Goal: Task Accomplishment & Management: Use online tool/utility

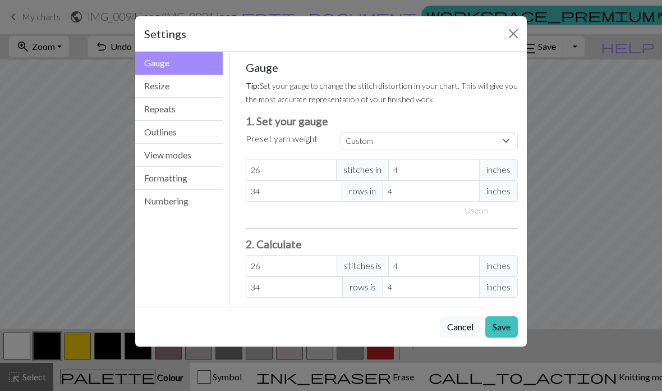
click at [198, 84] on button "Resize" at bounding box center [179, 86] width 88 height 23
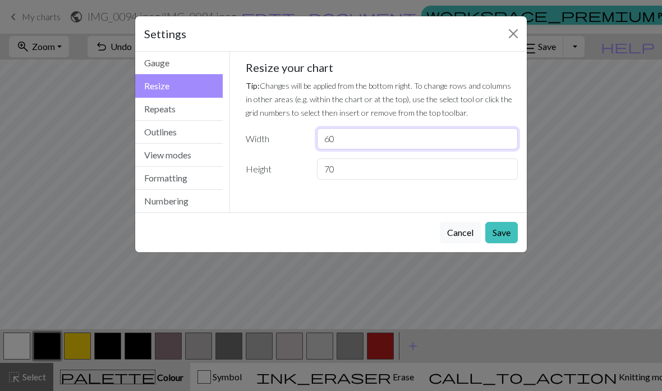
click at [453, 128] on input "60" at bounding box center [417, 138] width 201 height 21
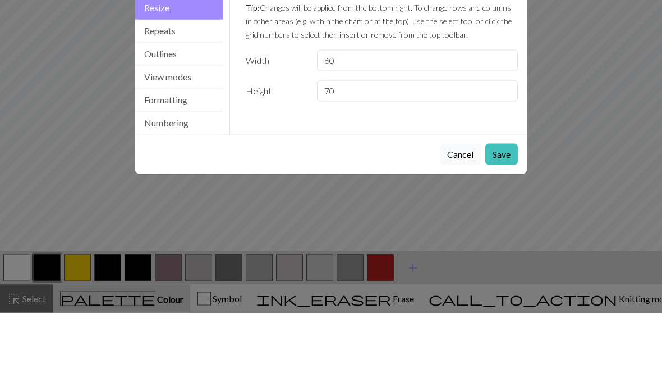
click at [448, 61] on div "Resize your chart Tip: Changes will be applied from the bottom right. To change…" at bounding box center [382, 120] width 273 height 119
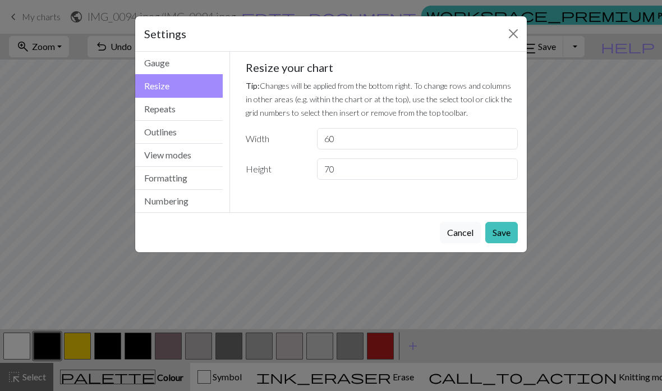
click at [443, 52] on div "Gauge Tip: Set your gauge to change the stitch distortion in your chart. This w…" at bounding box center [382, 125] width 291 height 146
click at [391, 132] on input "60" at bounding box center [417, 138] width 201 height 21
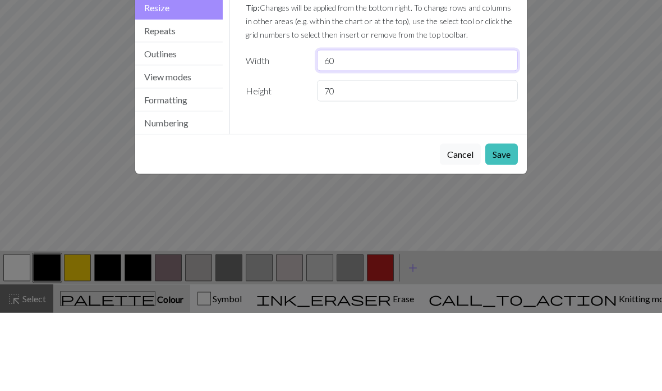
click at [428, 128] on input "60" at bounding box center [417, 138] width 201 height 21
click at [427, 128] on input "60" at bounding box center [417, 138] width 201 height 21
click at [422, 128] on input "60" at bounding box center [417, 138] width 201 height 21
click at [436, 128] on input "40" at bounding box center [417, 138] width 201 height 21
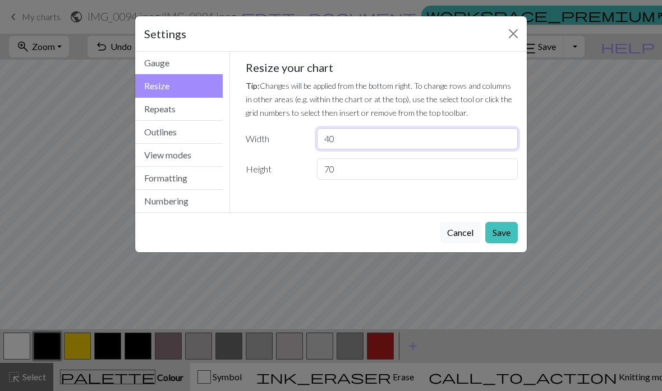
type input "40"
click at [437, 162] on input "70" at bounding box center [417, 168] width 201 height 21
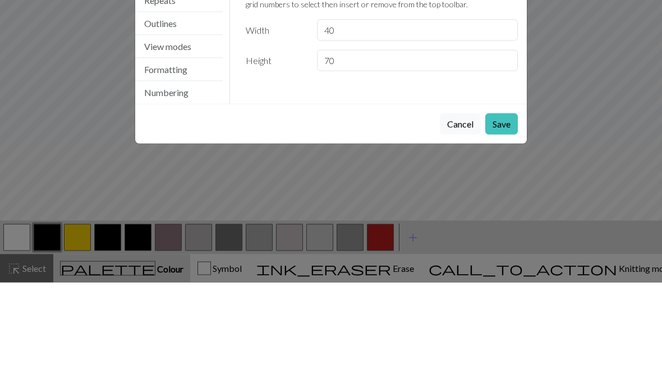
click at [506, 222] on button "Save" at bounding box center [501, 232] width 33 height 21
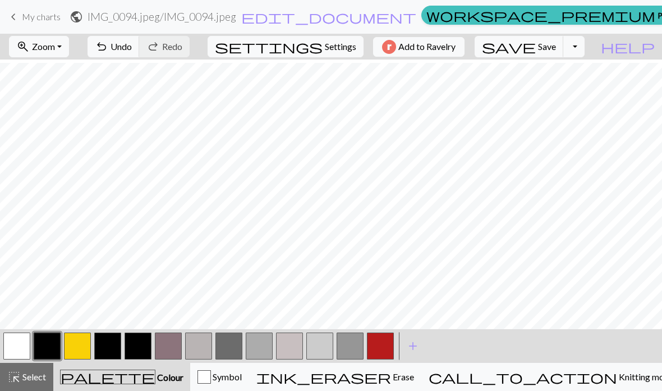
scroll to position [163, 0]
click at [108, 49] on span "undo" at bounding box center [101, 47] width 13 height 16
click at [40, 20] on span "My charts" at bounding box center [41, 16] width 39 height 11
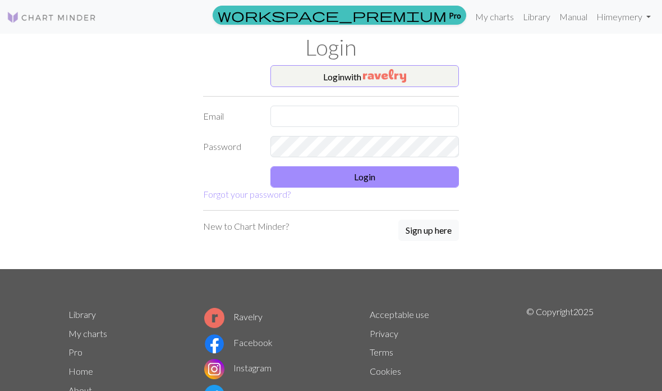
click at [447, 80] on button "Login with" at bounding box center [364, 76] width 189 height 22
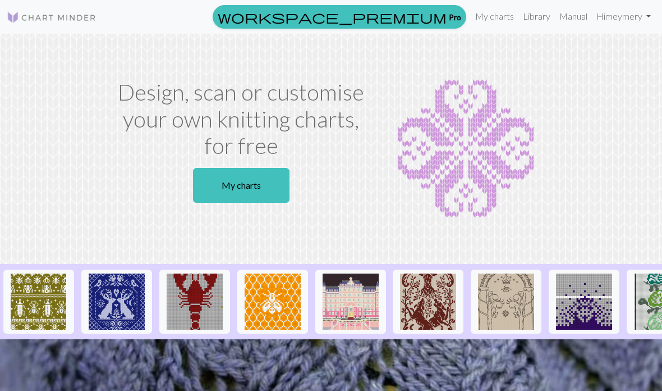
click at [288, 186] on link "My charts" at bounding box center [241, 185] width 97 height 35
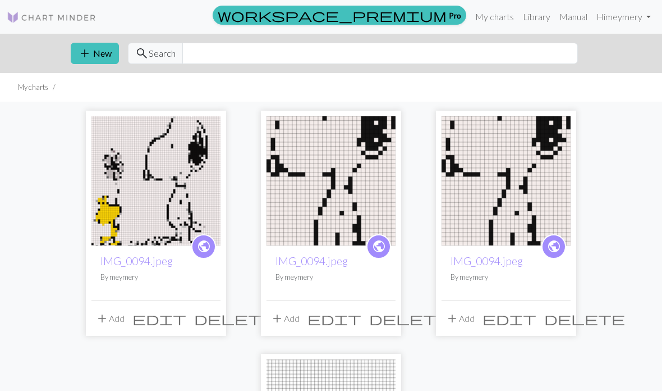
click at [99, 54] on button "add New" at bounding box center [95, 53] width 48 height 21
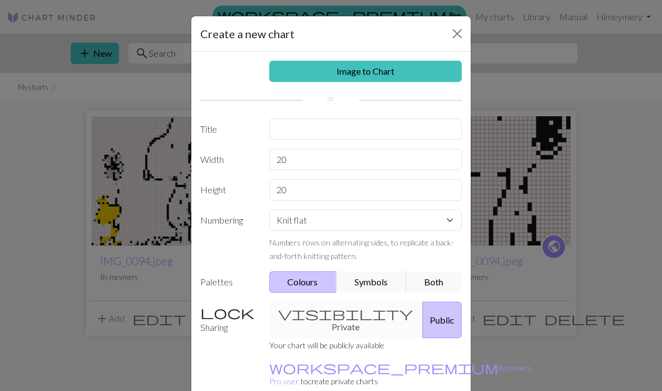
click at [447, 57] on div "Image to Chart Title Width 20 Height 20 Numbering Knit flat Knit in the round L…" at bounding box center [330, 233] width 279 height 362
click at [444, 74] on link "Image to Chart" at bounding box center [365, 71] width 193 height 21
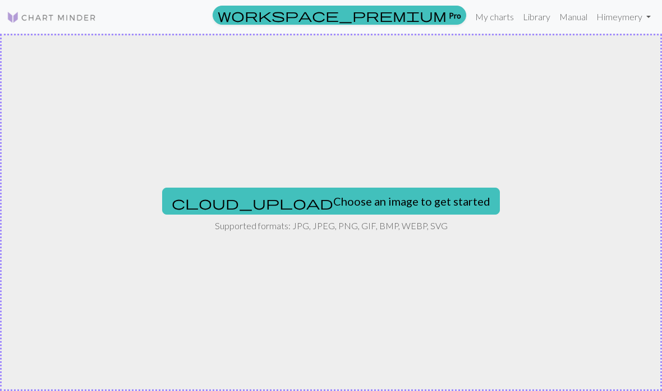
click at [362, 182] on div "cloud_upload Choose an image to get started Supported formats: JPG, JPEG, PNG, …" at bounding box center [331, 212] width 662 height 357
click at [379, 203] on button "cloud_upload Choose an image to get started" at bounding box center [331, 200] width 338 height 27
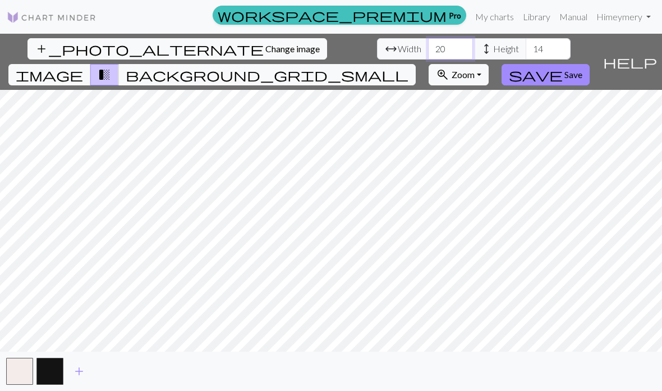
click at [457, 50] on input "20" at bounding box center [450, 48] width 45 height 21
type input "2"
type input "40"
click at [542, 40] on input "14" at bounding box center [548, 48] width 45 height 21
click at [555, 47] on input "14" at bounding box center [548, 48] width 45 height 21
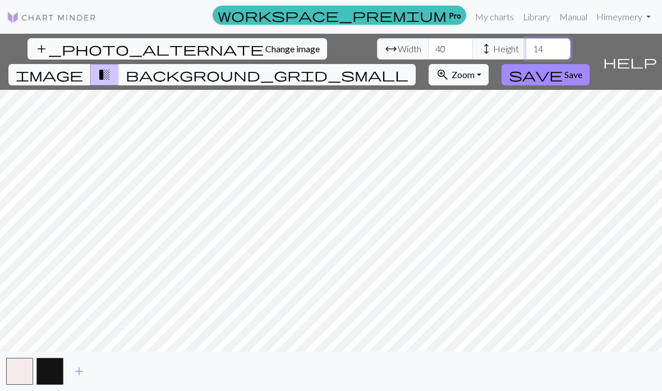
click at [555, 47] on input "14" at bounding box center [548, 48] width 45 height 21
type input "40"
click at [368, 71] on span "background_grid_small" at bounding box center [267, 75] width 283 height 16
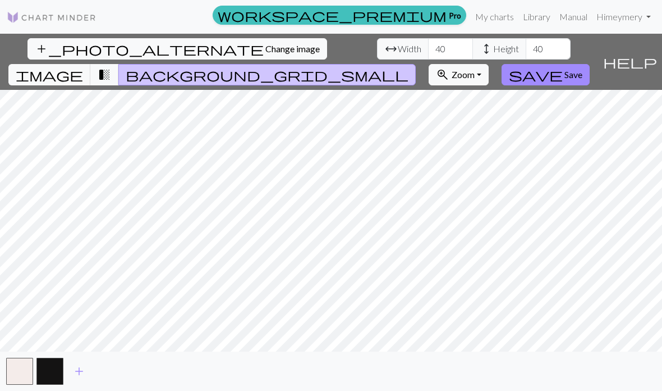
click at [386, 80] on span "background_grid_small" at bounding box center [267, 75] width 283 height 16
click at [383, 80] on span "background_grid_small" at bounding box center [267, 75] width 283 height 16
click at [103, 67] on span "transition_fade" at bounding box center [104, 75] width 13 height 16
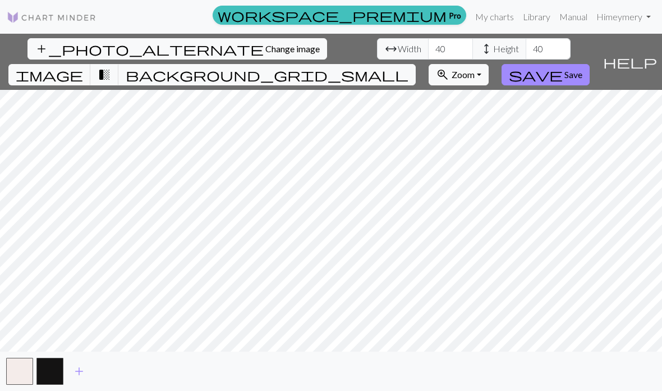
click at [111, 79] on span "transition_fade" at bounding box center [104, 75] width 13 height 16
click at [102, 71] on span "transition_fade" at bounding box center [104, 75] width 13 height 16
click at [65, 82] on span "image" at bounding box center [49, 75] width 67 height 16
click at [107, 70] on span "transition_fade" at bounding box center [104, 75] width 13 height 16
click at [461, 53] on input "40" at bounding box center [450, 48] width 45 height 21
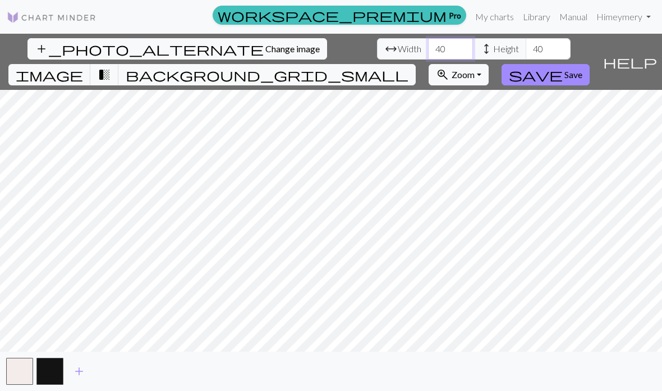
type input "4"
type input "35"
click at [543, 52] on input "40" at bounding box center [548, 48] width 45 height 21
click at [629, 54] on span "help" at bounding box center [630, 62] width 54 height 16
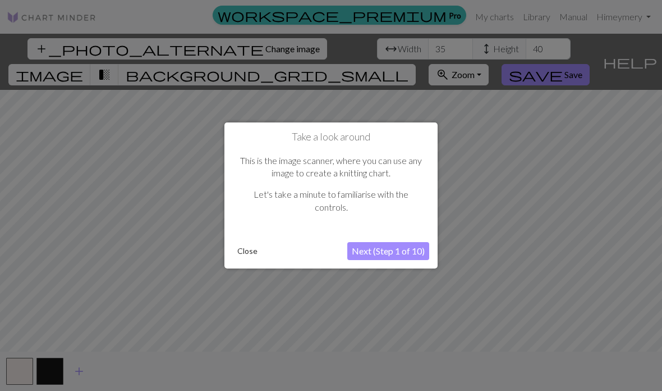
click at [411, 246] on button "Next (Step 1 of 10)" at bounding box center [388, 251] width 82 height 18
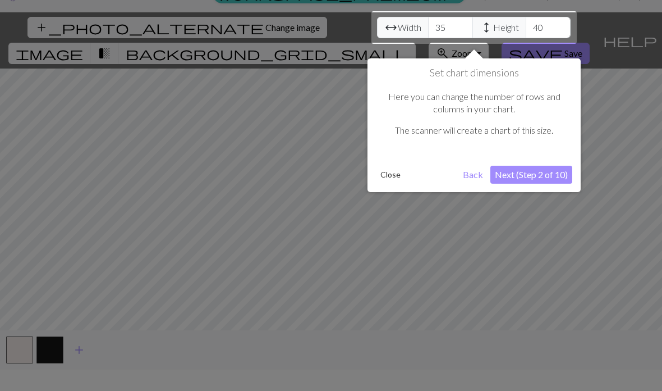
click at [545, 169] on button "Next (Step 2 of 10)" at bounding box center [531, 175] width 82 height 18
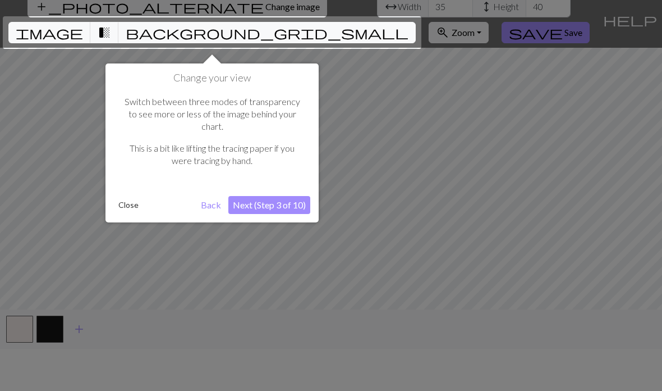
scroll to position [45, 0]
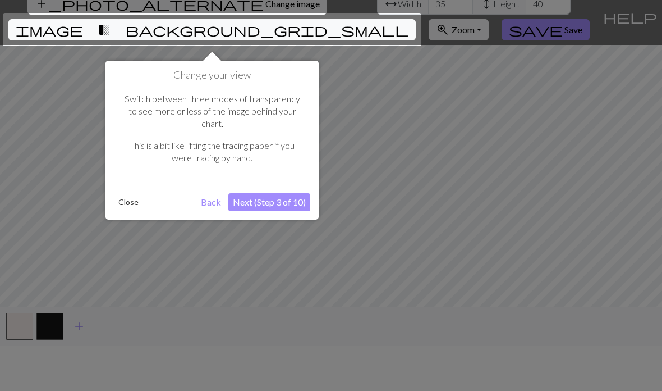
click at [294, 193] on button "Next (Step 3 of 10)" at bounding box center [269, 202] width 82 height 18
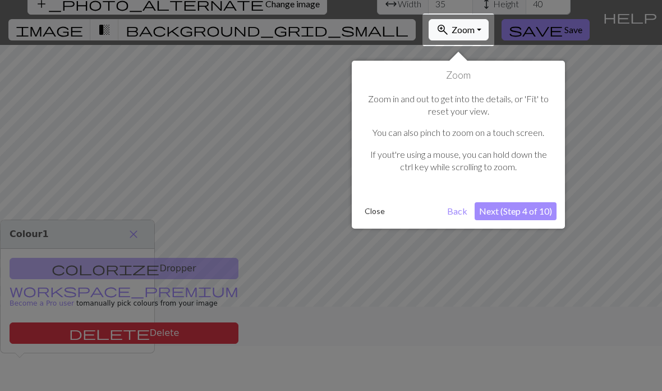
click at [340, 325] on div at bounding box center [331, 172] width 662 height 435
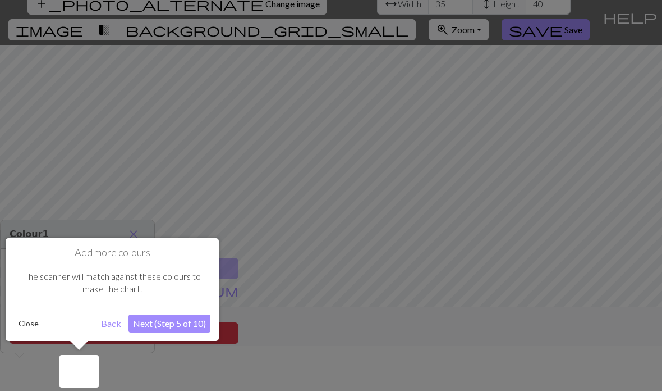
click at [347, 317] on div at bounding box center [331, 172] width 662 height 435
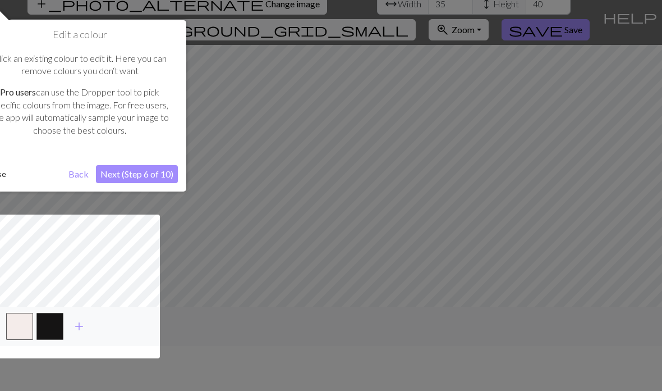
click at [301, 318] on div at bounding box center [331, 172] width 662 height 435
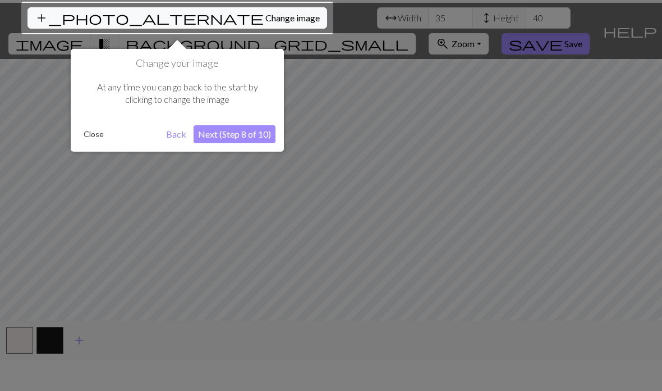
scroll to position [21, 0]
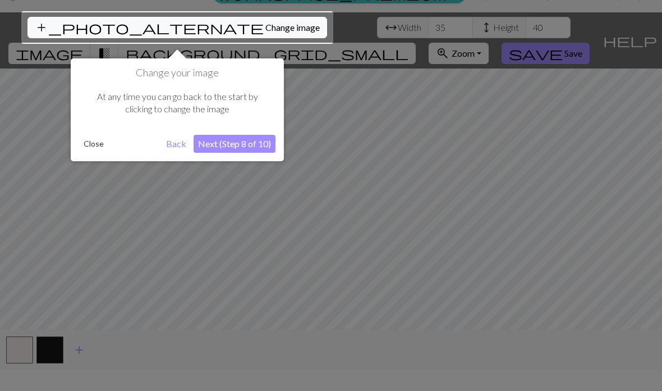
click at [172, 135] on button "Back" at bounding box center [176, 144] width 29 height 18
click at [89, 146] on button "Close" at bounding box center [93, 143] width 29 height 17
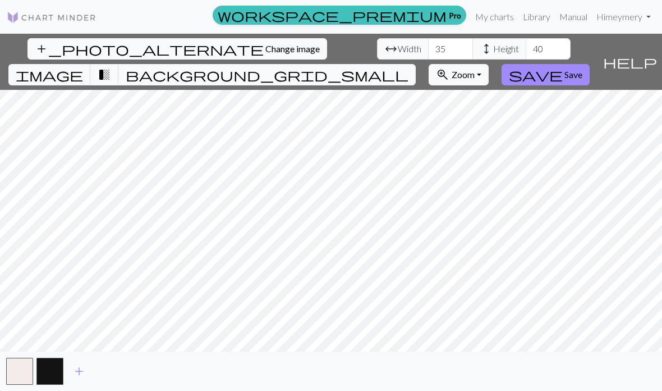
click at [76, 379] on span "add" at bounding box center [78, 371] width 13 height 16
click at [81, 384] on button "button" at bounding box center [80, 370] width 27 height 27
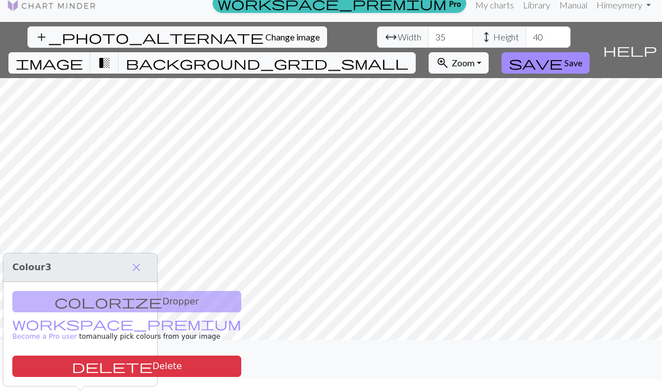
click at [80, 373] on button "button" at bounding box center [80, 359] width 27 height 27
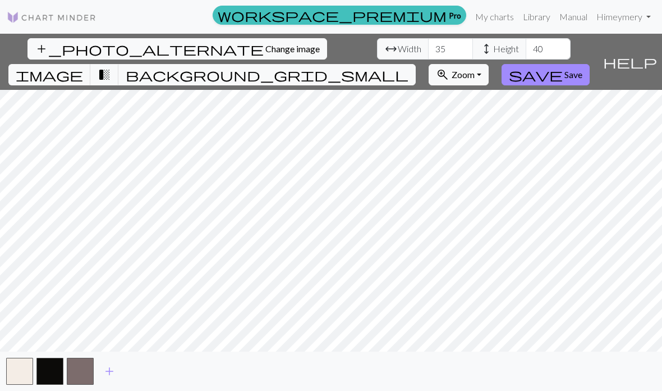
click at [90, 382] on button "button" at bounding box center [80, 370] width 27 height 27
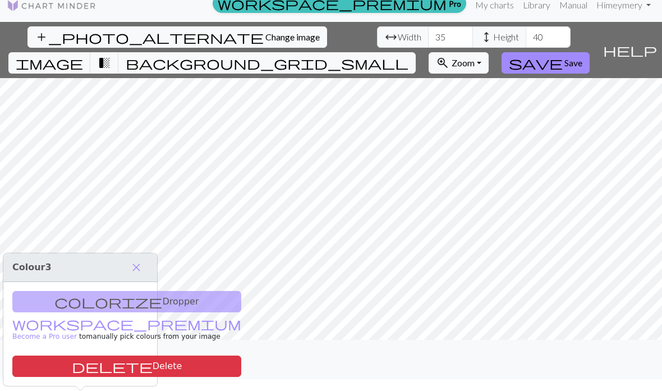
click at [109, 370] on button "add" at bounding box center [109, 358] width 28 height 21
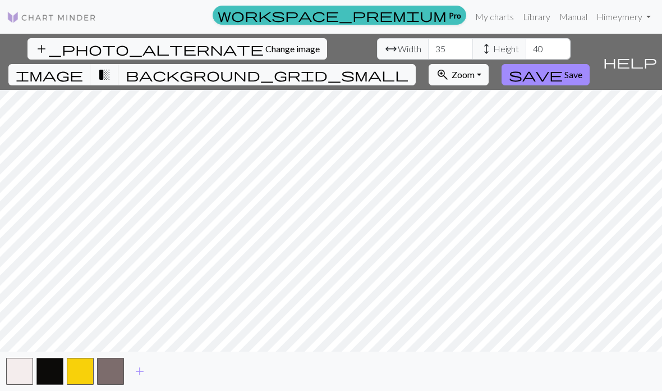
click at [138, 382] on button "add" at bounding box center [140, 370] width 28 height 21
click at [169, 382] on button "add" at bounding box center [170, 370] width 28 height 21
click at [201, 382] on div "add" at bounding box center [331, 370] width 662 height 39
click at [206, 380] on div "add" at bounding box center [331, 370] width 662 height 39
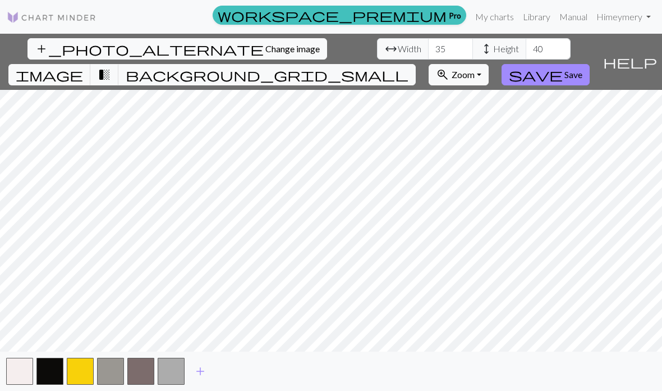
click at [206, 380] on div "add" at bounding box center [331, 370] width 662 height 39
click at [197, 382] on button "add" at bounding box center [200, 370] width 28 height 21
click at [242, 382] on button "add" at bounding box center [231, 370] width 28 height 21
click at [253, 381] on div "add" at bounding box center [331, 370] width 662 height 39
click at [265, 382] on button "add" at bounding box center [261, 370] width 28 height 21
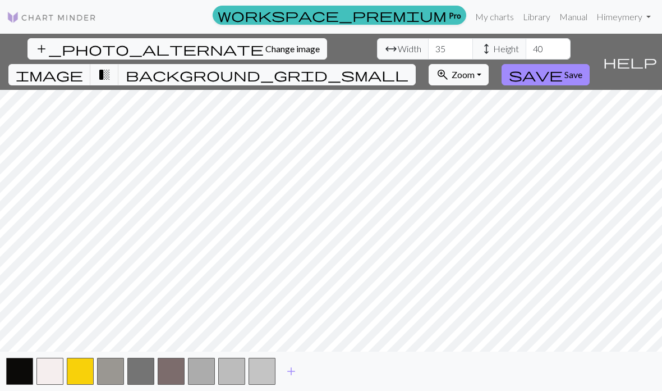
click at [288, 382] on button "add" at bounding box center [291, 370] width 28 height 21
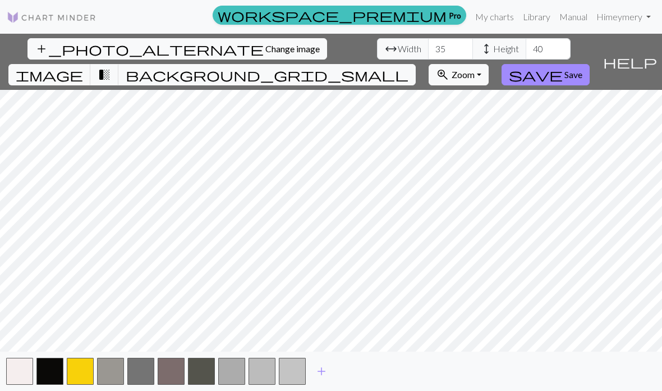
click at [76, 383] on button "button" at bounding box center [80, 370] width 27 height 27
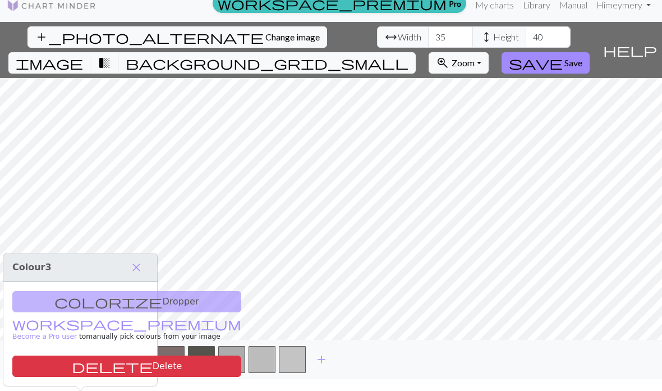
click at [554, 57] on span "save" at bounding box center [536, 63] width 54 height 16
click at [560, 55] on span "save" at bounding box center [536, 63] width 54 height 16
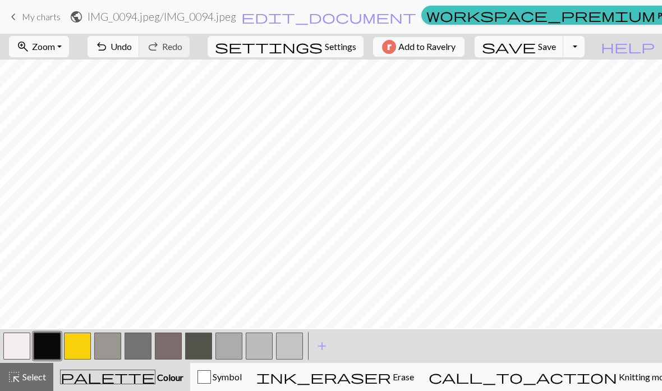
scroll to position [174, 0]
click at [81, 344] on button "button" at bounding box center [77, 345] width 27 height 27
click at [26, 341] on button "button" at bounding box center [16, 345] width 27 height 27
click at [324, 340] on span "add" at bounding box center [321, 346] width 13 height 16
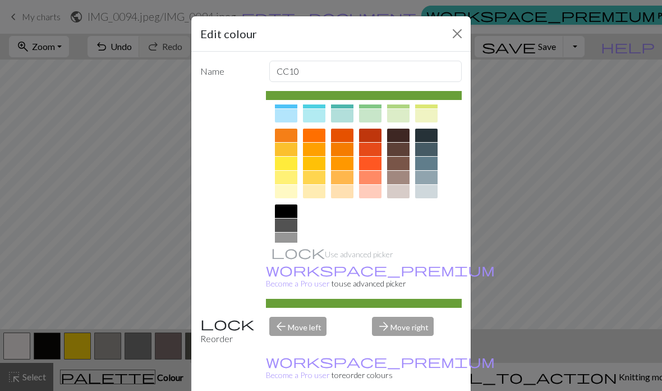
scroll to position [136, 0]
click at [288, 269] on div at bounding box center [286, 267] width 22 height 13
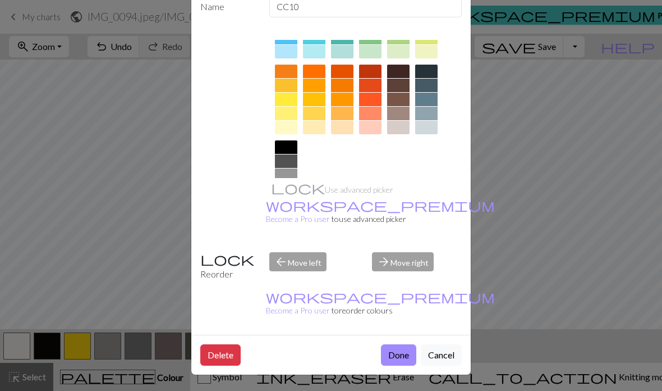
scroll to position [109, 0]
click at [394, 356] on button "Done" at bounding box center [398, 354] width 35 height 21
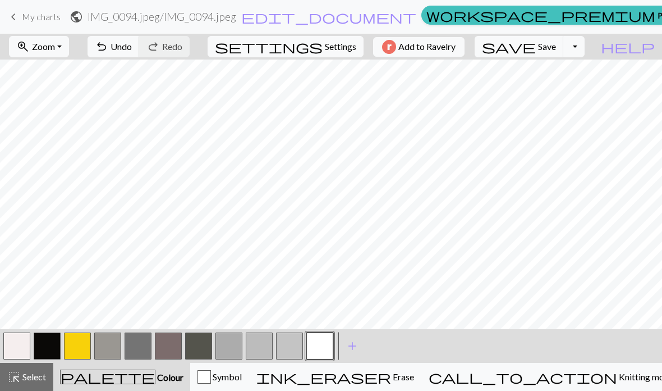
scroll to position [18, 0]
click at [321, 351] on button "button" at bounding box center [319, 345] width 27 height 27
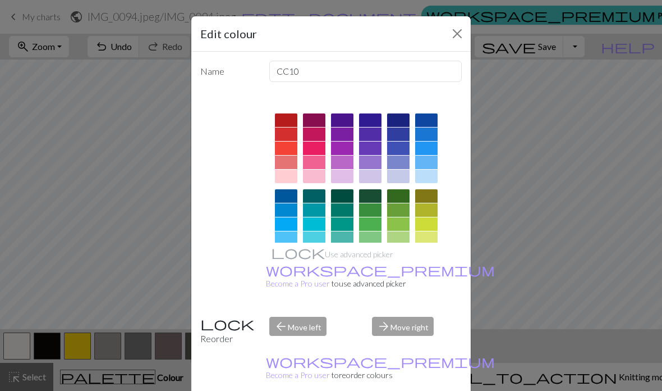
click at [464, 35] on button "Close" at bounding box center [457, 34] width 18 height 18
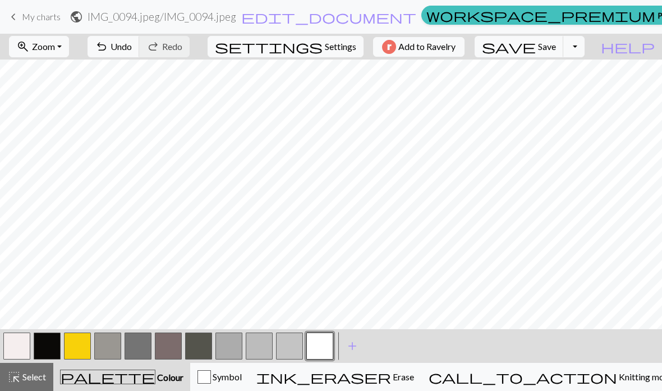
click at [293, 337] on button "button" at bounding box center [289, 345] width 27 height 27
click at [48, 339] on button "button" at bounding box center [47, 345] width 27 height 27
click at [130, 57] on button "undo Undo Undo" at bounding box center [114, 46] width 52 height 21
click at [132, 58] on div "undo Undo Undo redo Redo Redo" at bounding box center [138, 47] width 119 height 26
click at [123, 39] on button "undo Undo Undo" at bounding box center [114, 46] width 52 height 21
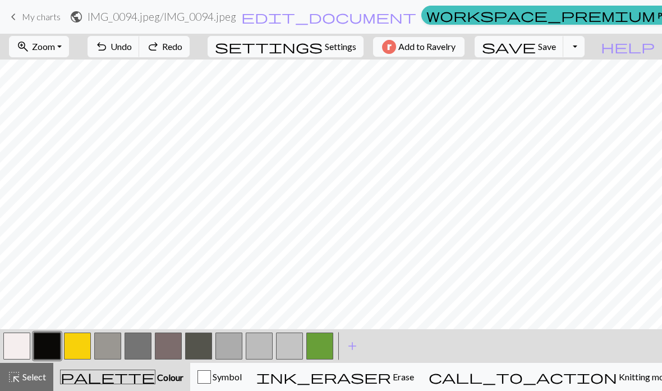
click at [108, 48] on button "undo Undo Undo" at bounding box center [114, 46] width 52 height 21
click at [165, 43] on span "Redo" at bounding box center [172, 46] width 20 height 11
click at [162, 45] on span "Redo" at bounding box center [172, 46] width 20 height 11
click at [162, 44] on div "undo Undo Undo redo Redo Redo" at bounding box center [138, 47] width 119 height 26
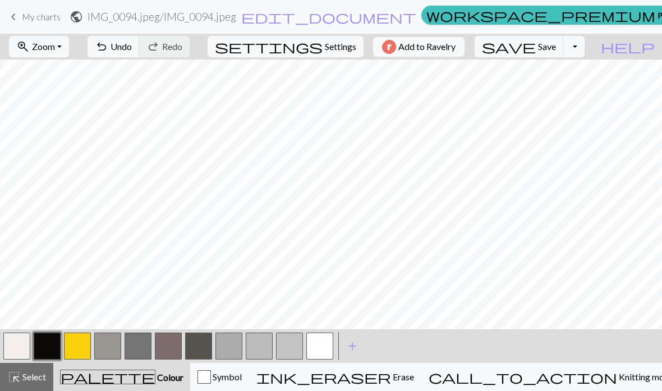
click at [53, 44] on span "Zoom" at bounding box center [43, 46] width 23 height 11
click at [76, 100] on button "Fit height" at bounding box center [54, 107] width 89 height 18
click at [321, 348] on button "button" at bounding box center [319, 345] width 27 height 27
click at [345, 20] on span "edit_document" at bounding box center [328, 17] width 175 height 16
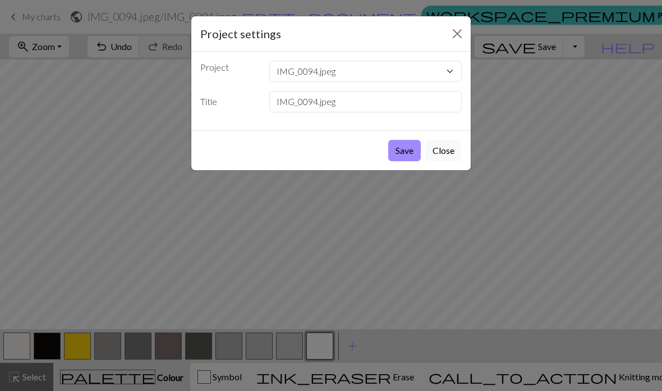
click at [471, 24] on div "Project settings Project IMG_0094.jpeg IMG_0094.jpeg IMG_0094.jpeg IMG_0094.jpe…" at bounding box center [331, 93] width 281 height 155
click at [461, 35] on button "Close" at bounding box center [457, 34] width 18 height 18
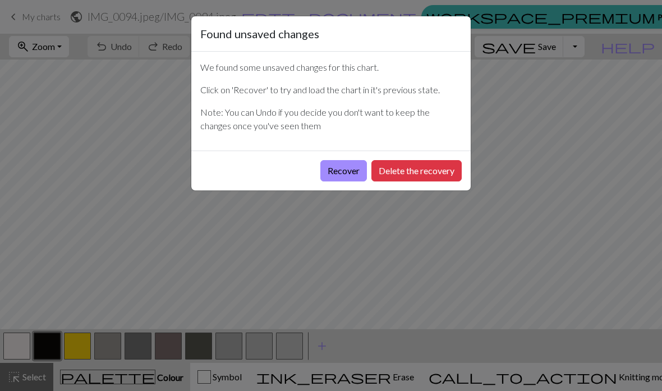
click at [347, 168] on button "Recover" at bounding box center [343, 170] width 47 height 21
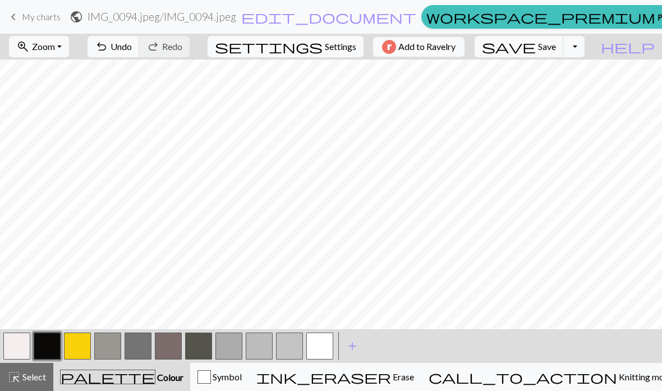
click at [314, 342] on button "button" at bounding box center [319, 345] width 27 height 27
click at [30, 347] on button "button" at bounding box center [16, 345] width 27 height 27
click at [29, 346] on button "button" at bounding box center [16, 345] width 27 height 27
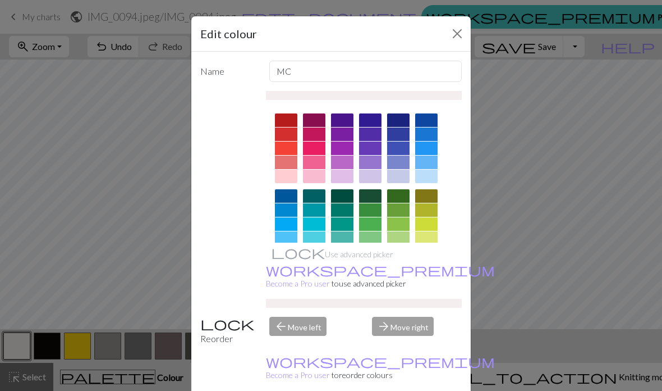
click at [370, 168] on div at bounding box center [370, 161] width 22 height 13
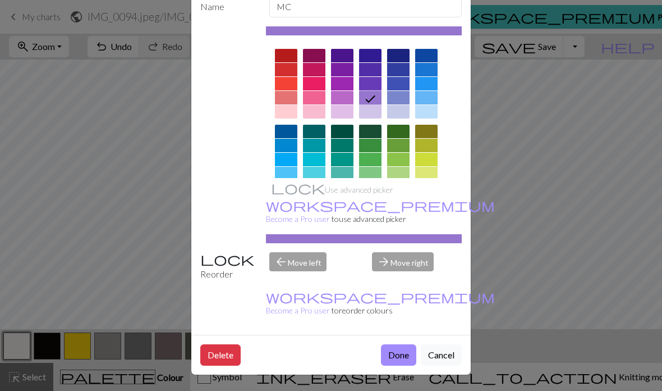
scroll to position [109, 0]
click at [396, 352] on button "Done" at bounding box center [398, 354] width 35 height 21
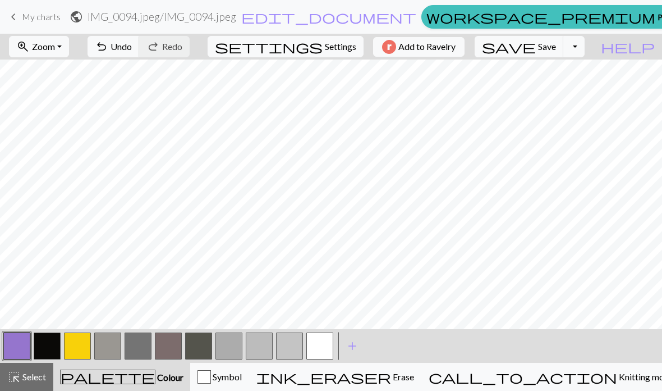
click at [320, 341] on button "button" at bounding box center [319, 345] width 27 height 27
click at [56, 355] on button "button" at bounding box center [47, 345] width 27 height 27
click at [333, 338] on button "button" at bounding box center [319, 345] width 27 height 27
click at [55, 345] on button "button" at bounding box center [47, 345] width 27 height 27
click at [119, 55] on button "undo Undo Undo" at bounding box center [114, 46] width 52 height 21
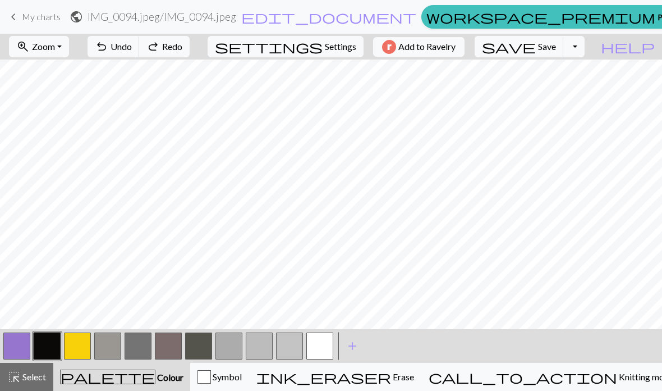
click at [122, 52] on span "Undo" at bounding box center [121, 46] width 21 height 11
click at [130, 50] on span "Undo" at bounding box center [121, 46] width 21 height 11
click at [112, 51] on span "Undo" at bounding box center [121, 46] width 21 height 11
click at [123, 40] on button "undo Undo Undo" at bounding box center [114, 46] width 52 height 21
click at [327, 351] on button "button" at bounding box center [319, 345] width 27 height 27
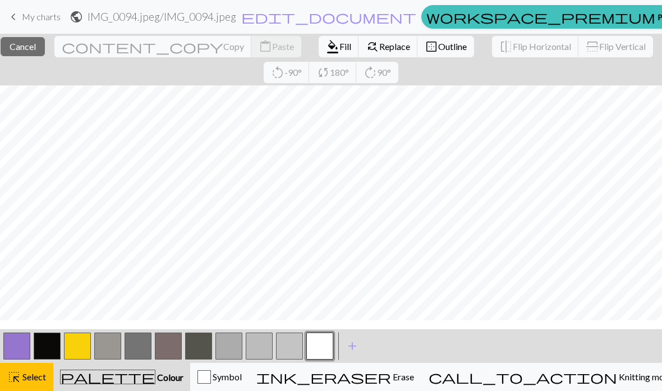
scroll to position [61, 0]
click at [293, 352] on button "button" at bounding box center [289, 345] width 27 height 27
click at [321, 351] on button "button" at bounding box center [319, 345] width 27 height 27
click at [353, 348] on span "add" at bounding box center [352, 346] width 13 height 16
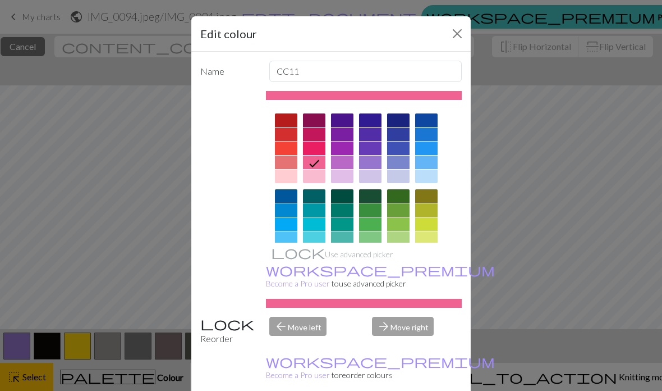
click at [291, 124] on div at bounding box center [286, 119] width 22 height 13
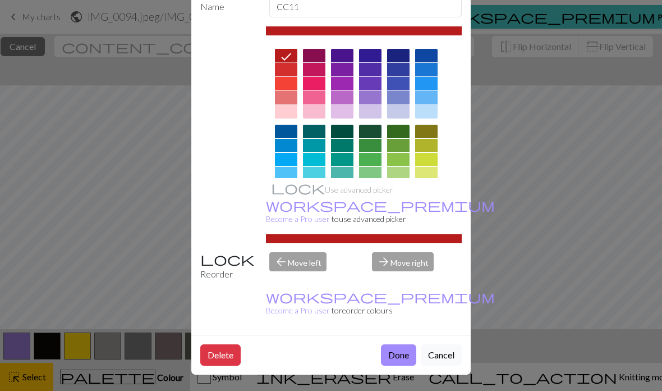
scroll to position [109, 0]
click at [401, 360] on button "Done" at bounding box center [398, 354] width 35 height 21
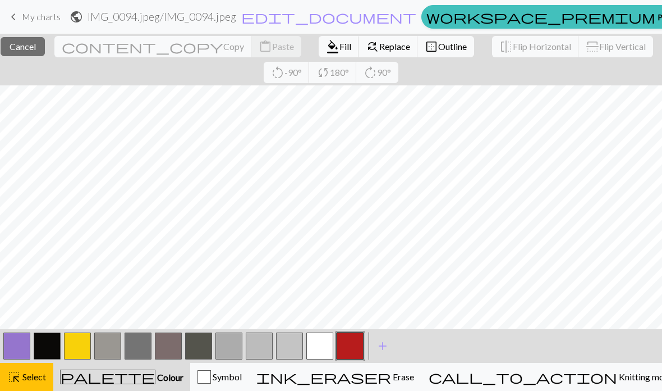
click at [356, 343] on button "button" at bounding box center [350, 345] width 27 height 27
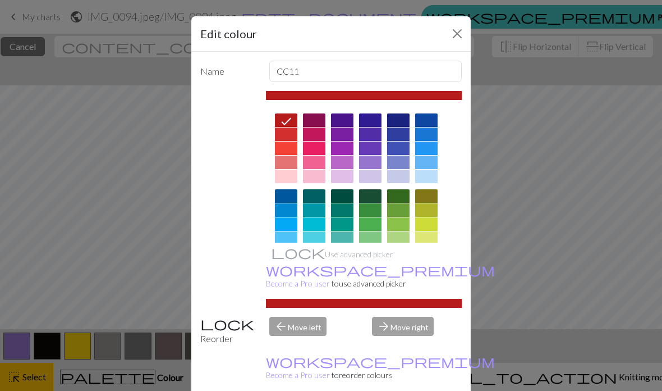
click at [490, 249] on div "Edit colour Name CC11 Use advanced picker workspace_premium Become a Pro user t…" at bounding box center [331, 195] width 662 height 391
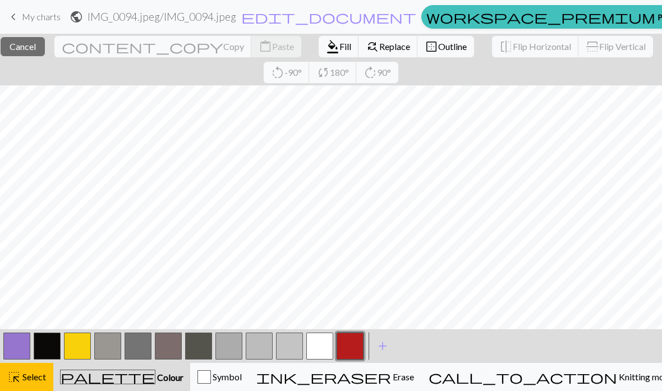
click at [163, 374] on span "Colour" at bounding box center [169, 376] width 28 height 11
click at [176, 380] on span "Colour" at bounding box center [169, 376] width 28 height 11
click at [36, 385] on button "highlight_alt Select Select" at bounding box center [26, 376] width 53 height 28
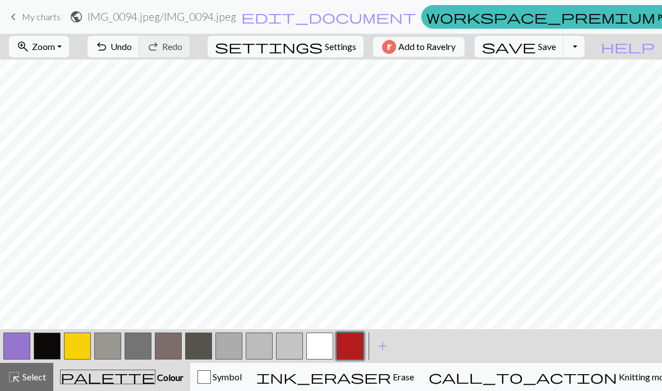
click at [171, 387] on button "palette Colour Colour" at bounding box center [121, 376] width 137 height 28
click at [324, 345] on button "button" at bounding box center [319, 345] width 27 height 27
click at [53, 342] on button "button" at bounding box center [47, 345] width 27 height 27
click at [116, 50] on span "Undo" at bounding box center [121, 46] width 21 height 11
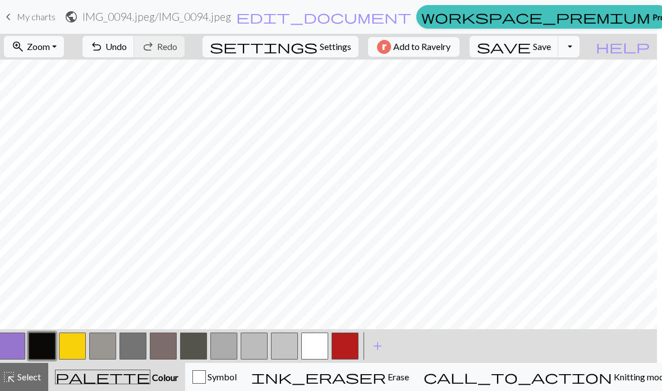
scroll to position [0, 6]
click at [115, 51] on span "Undo" at bounding box center [115, 46] width 21 height 11
click at [116, 49] on span "Undo" at bounding box center [115, 46] width 21 height 11
click at [108, 50] on span "Undo" at bounding box center [115, 46] width 21 height 11
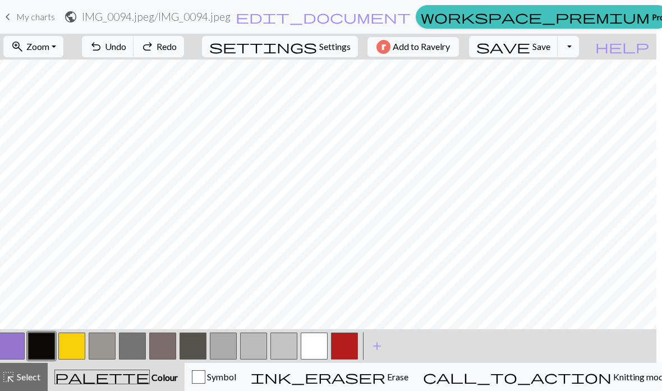
click at [102, 49] on span "undo" at bounding box center [95, 47] width 13 height 16
click at [102, 47] on button "undo Undo Undo" at bounding box center [108, 46] width 52 height 21
click at [105, 46] on span "Undo" at bounding box center [115, 46] width 21 height 11
click at [103, 47] on button "undo Undo Undo" at bounding box center [108, 46] width 52 height 21
click at [147, 48] on span "redo" at bounding box center [147, 47] width 13 height 16
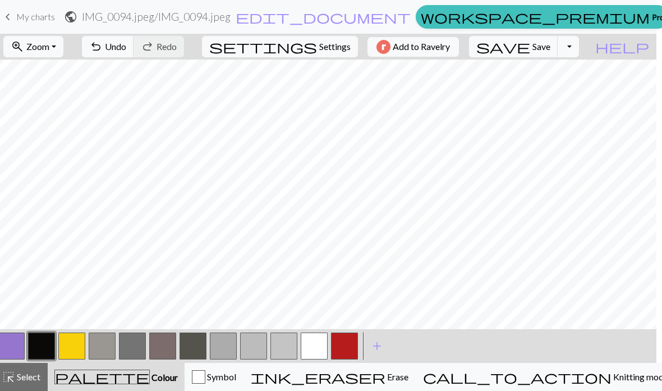
click at [341, 348] on button "button" at bounding box center [344, 345] width 27 height 27
click at [83, 345] on button "button" at bounding box center [71, 345] width 27 height 27
click at [320, 342] on button "button" at bounding box center [314, 345] width 27 height 27
click at [45, 345] on button "button" at bounding box center [41, 345] width 27 height 27
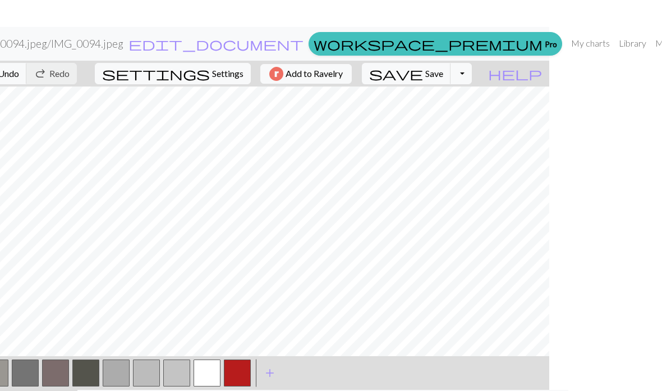
scroll to position [0, 206]
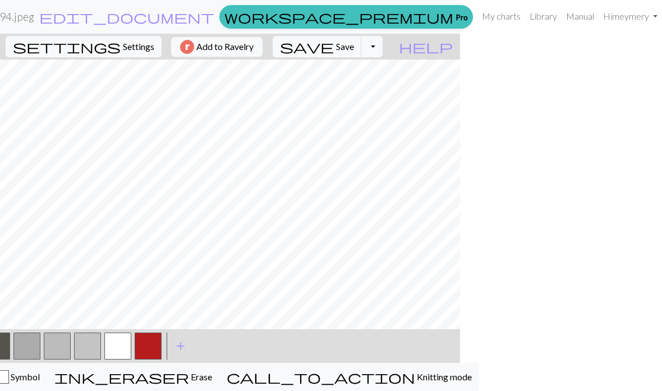
click at [371, 48] on button "Toggle Dropdown" at bounding box center [371, 46] width 21 height 21
click at [503, 21] on link "My charts" at bounding box center [501, 16] width 48 height 22
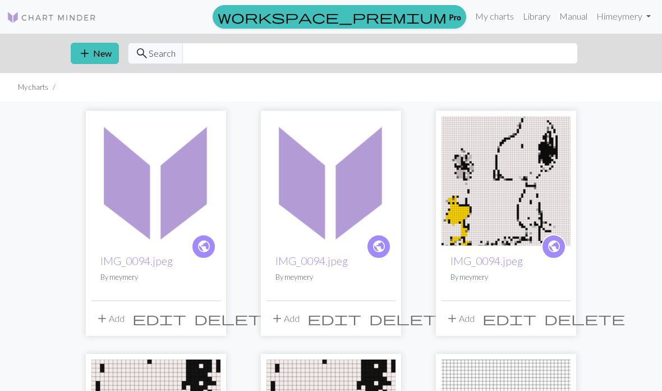
click at [75, 12] on img at bounding box center [52, 17] width 90 height 13
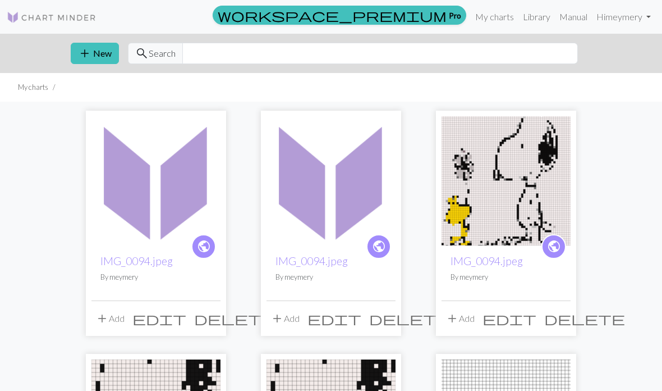
click at [500, 15] on link "My charts" at bounding box center [495, 17] width 48 height 22
click at [100, 50] on button "add New" at bounding box center [95, 53] width 48 height 21
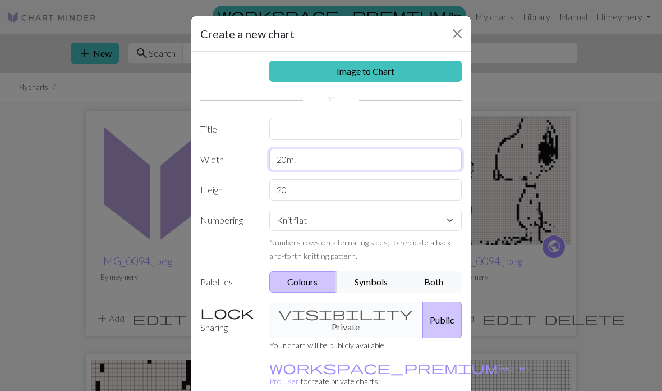
type input "20m. No"
type input "40"
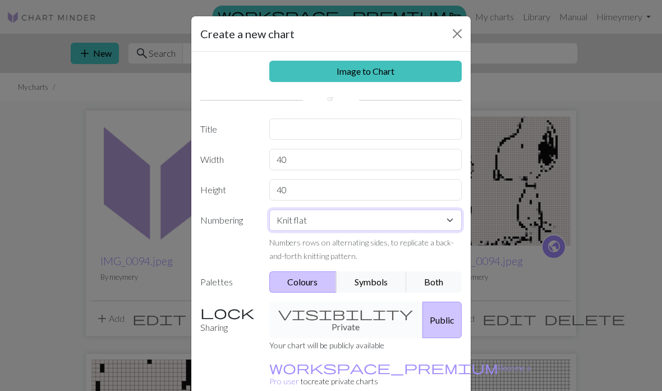
click at [376, 219] on select "Knit flat Knit in the round Lace knitting Cross stitch" at bounding box center [365, 219] width 193 height 21
select select "round"
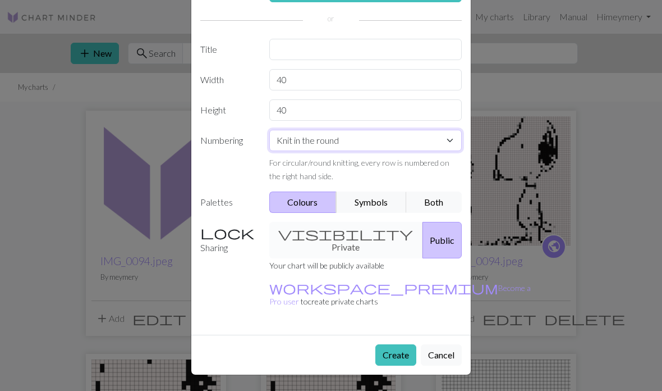
scroll to position [79, 0]
click at [395, 352] on button "Create" at bounding box center [395, 355] width 41 height 21
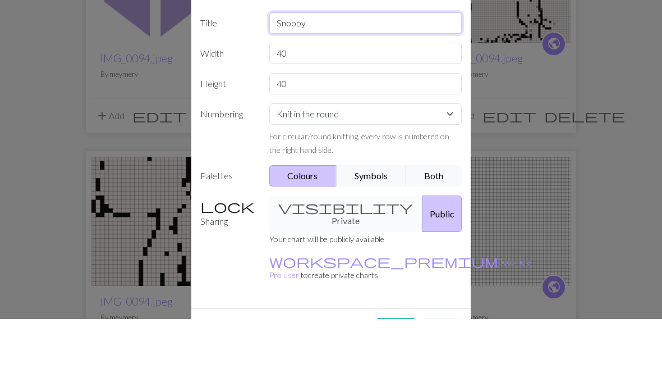
scroll to position [154, 0]
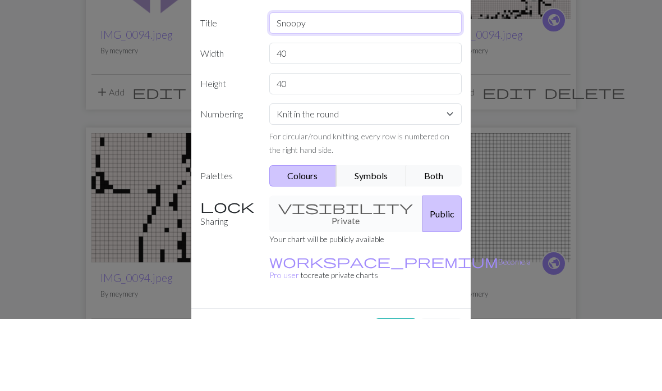
type input "Snoopy"
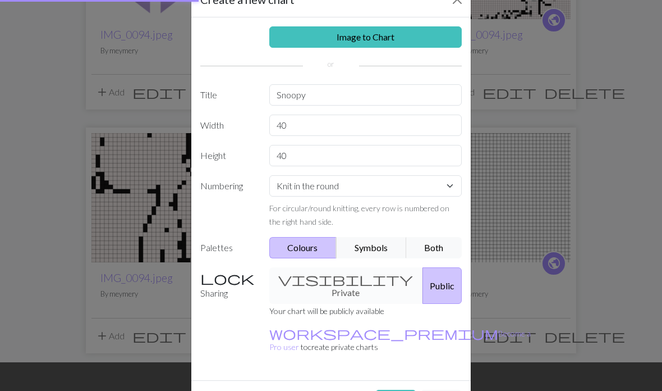
click at [399, 328] on span "workspace_premium" at bounding box center [383, 333] width 229 height 16
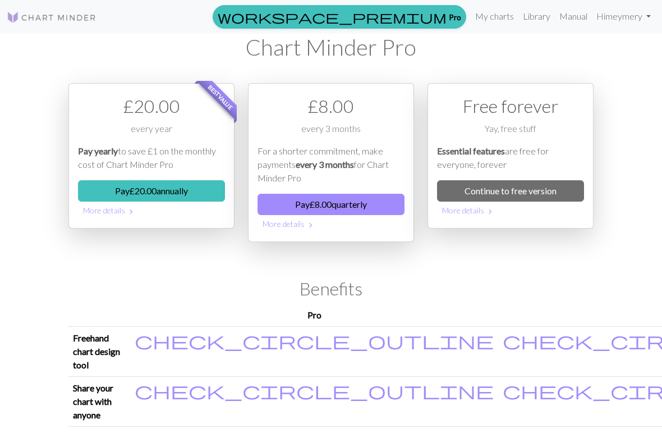
click at [543, 186] on link "Continue to free version" at bounding box center [510, 190] width 147 height 21
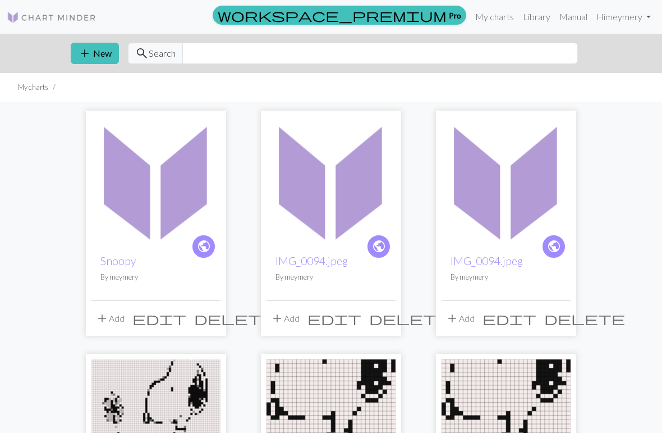
click at [128, 256] on link "Snoopy" at bounding box center [117, 260] width 35 height 13
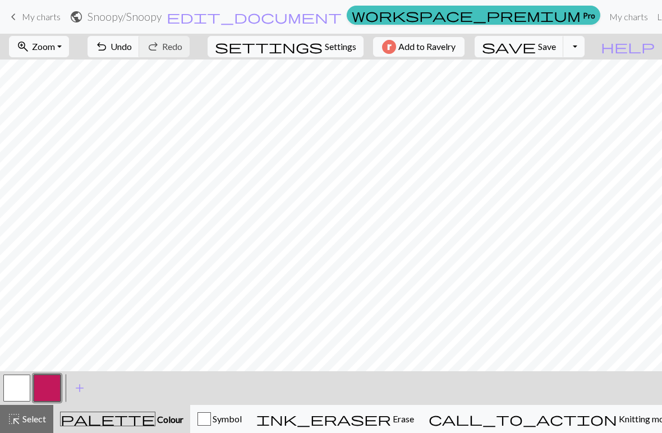
click at [105, 48] on span "undo" at bounding box center [101, 47] width 13 height 16
click at [81, 387] on span "add" at bounding box center [79, 388] width 13 height 16
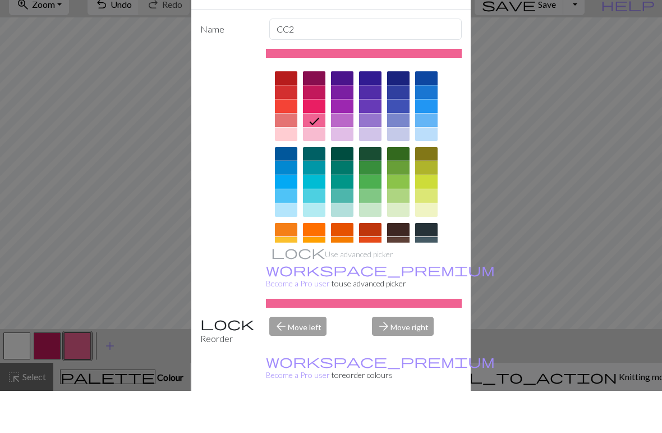
click at [58, 352] on div "Edit colour Name CC2 Use advanced picker workspace_premium Become a Pro user to…" at bounding box center [331, 216] width 662 height 433
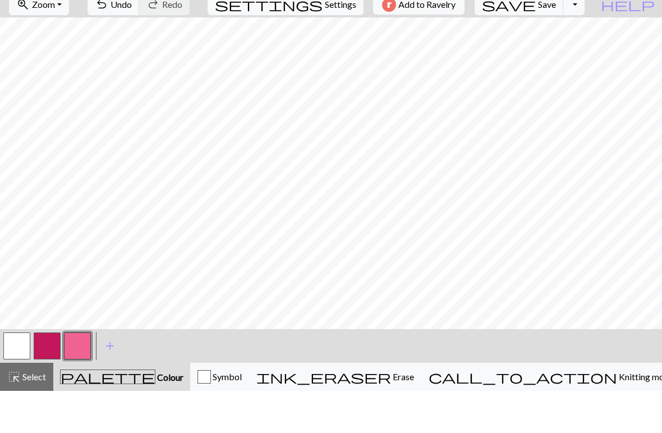
click at [50, 374] on button "button" at bounding box center [47, 387] width 27 height 27
click at [48, 374] on button "button" at bounding box center [47, 387] width 27 height 27
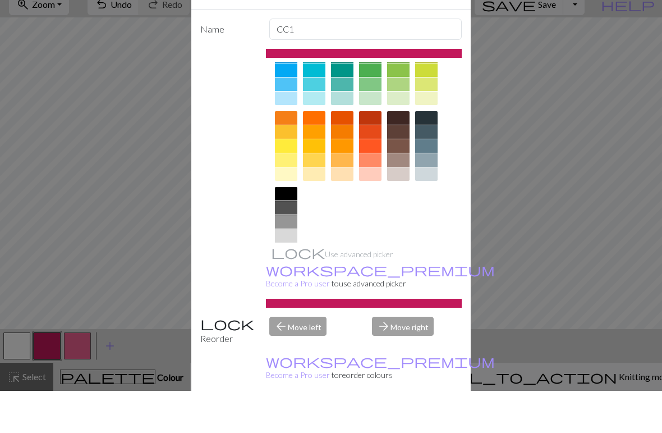
scroll to position [111, 0]
click at [294, 229] on div at bounding box center [286, 235] width 22 height 13
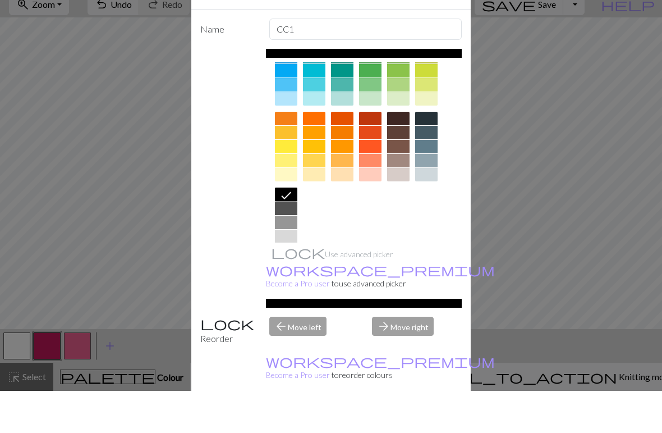
click at [291, 231] on icon at bounding box center [285, 237] width 13 height 13
click at [115, 351] on div "Edit colour Name CC1 Use advanced picker workspace_premium Become a Pro user to…" at bounding box center [331, 216] width 662 height 433
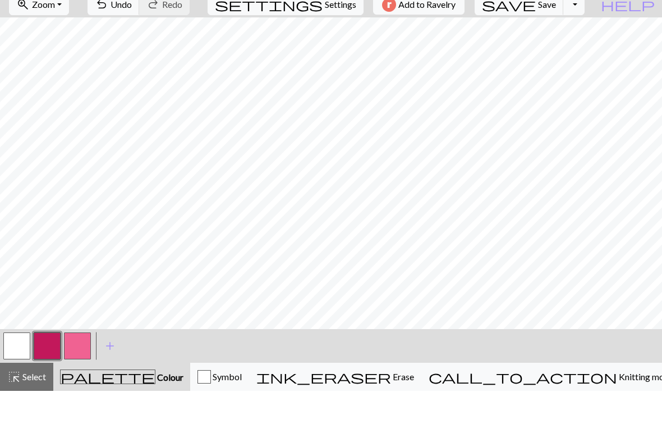
click at [75, 374] on button "button" at bounding box center [77, 387] width 27 height 27
click at [50, 374] on button "button" at bounding box center [47, 387] width 27 height 27
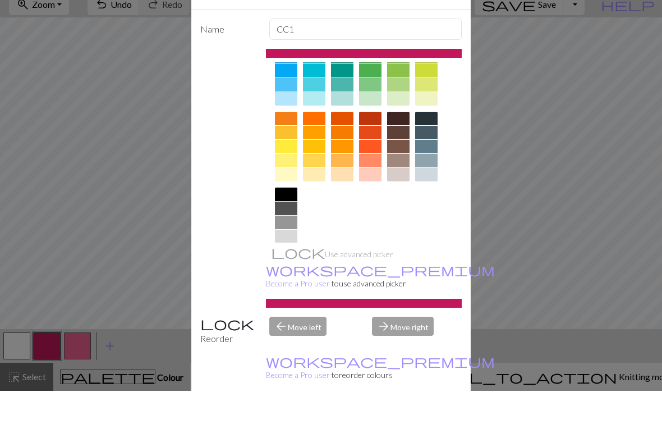
click at [291, 229] on div at bounding box center [286, 235] width 22 height 13
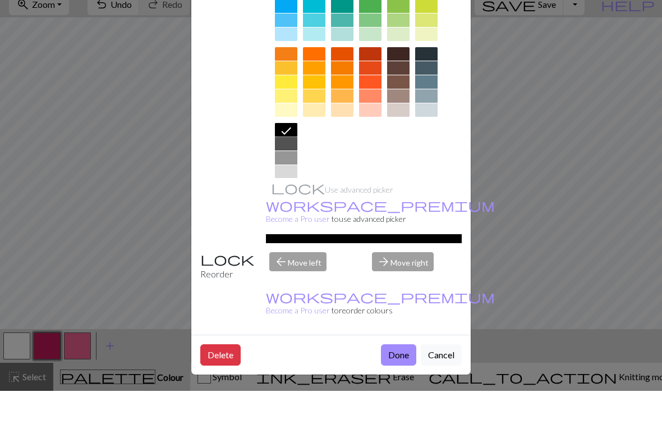
scroll to position [91, 0]
click at [403, 386] on button "Done" at bounding box center [398, 396] width 35 height 21
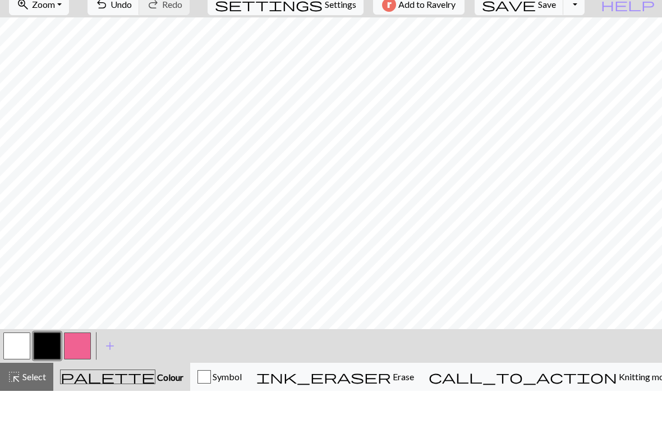
click at [75, 374] on button "button" at bounding box center [77, 387] width 27 height 27
click at [79, 374] on button "button" at bounding box center [77, 387] width 27 height 27
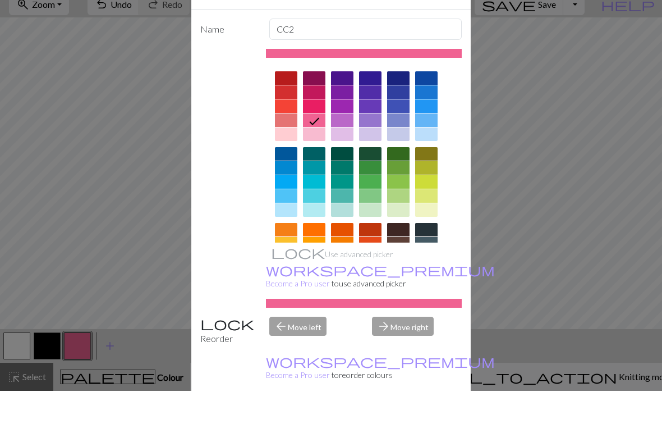
click at [347, 169] on div at bounding box center [342, 175] width 22 height 13
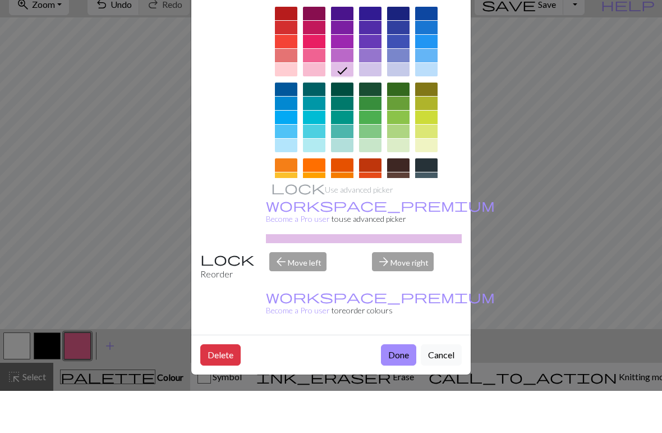
click at [404, 386] on button "Done" at bounding box center [398, 396] width 35 height 21
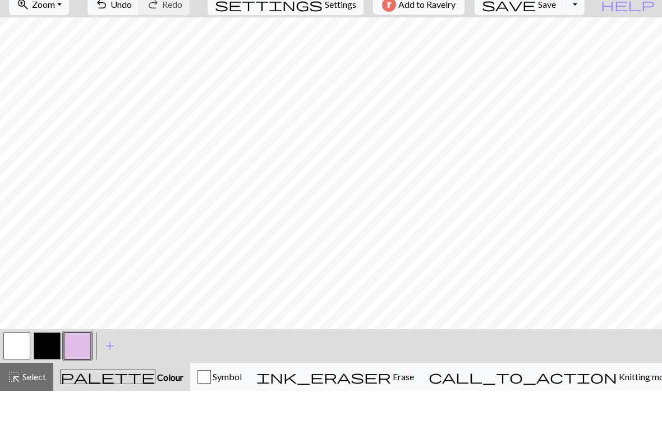
click at [327, 40] on span "Settings" at bounding box center [340, 46] width 31 height 13
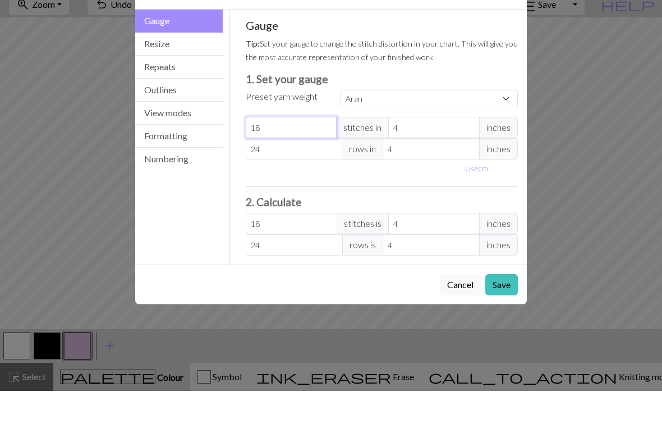
click at [298, 159] on input "18" at bounding box center [291, 169] width 91 height 21
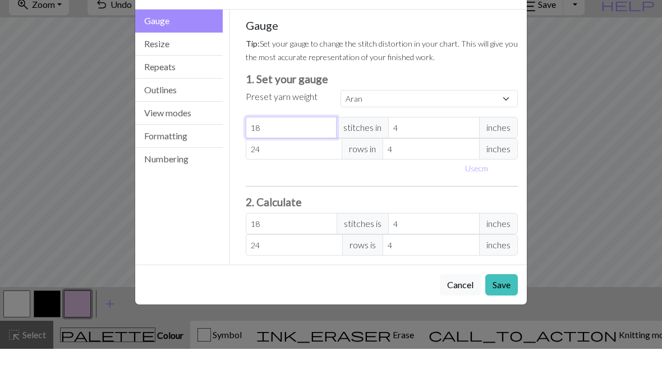
click at [270, 159] on input "18" at bounding box center [291, 169] width 91 height 21
select select "custom"
type input "0"
type input "26"
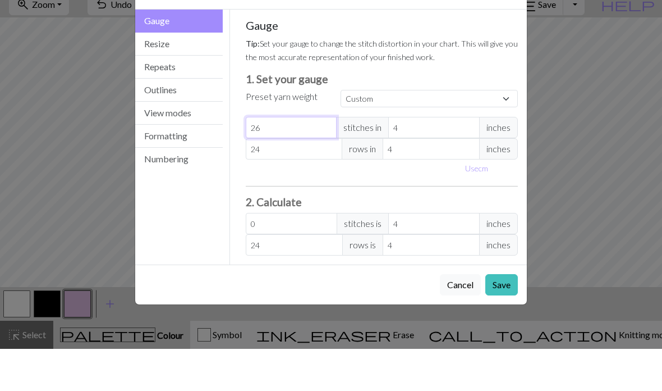
type input "26"
type input "0"
type input "34"
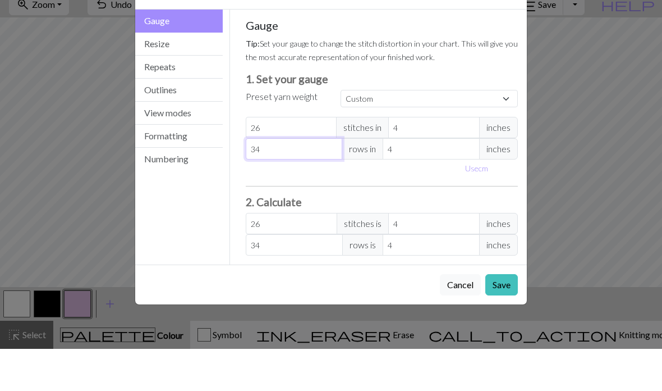
type input "34"
click at [504, 316] on button "Save" at bounding box center [501, 326] width 33 height 21
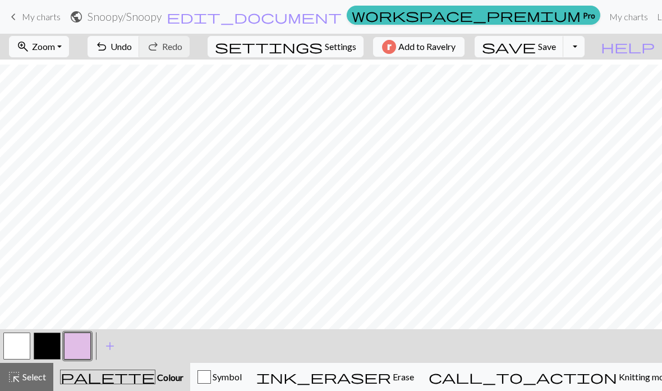
scroll to position [32, 0]
click at [172, 375] on span "Colour" at bounding box center [169, 376] width 28 height 11
click at [32, 375] on span "Select" at bounding box center [33, 376] width 25 height 11
click at [33, 375] on span "Select" at bounding box center [33, 376] width 25 height 11
click at [183, 375] on span "Colour" at bounding box center [169, 376] width 28 height 11
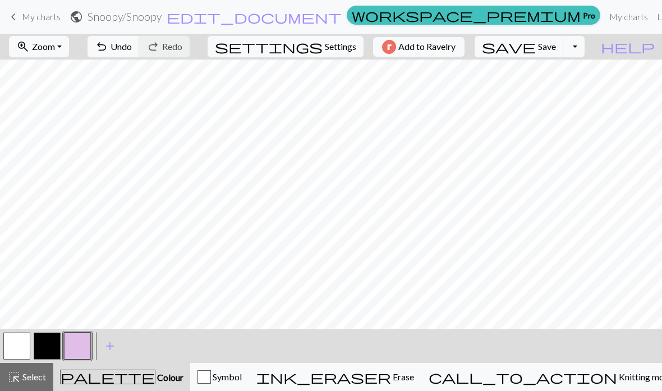
click at [41, 352] on button "button" at bounding box center [47, 345] width 27 height 27
click at [531, 47] on span "save" at bounding box center [509, 47] width 54 height 16
click at [571, 49] on button "Toggle Dropdown" at bounding box center [573, 46] width 21 height 21
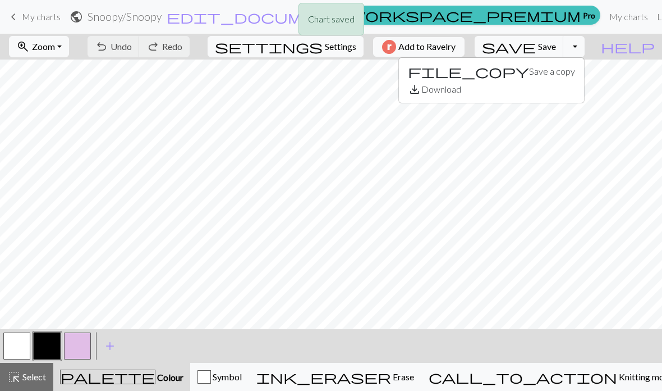
click at [523, 46] on span "save" at bounding box center [509, 47] width 54 height 16
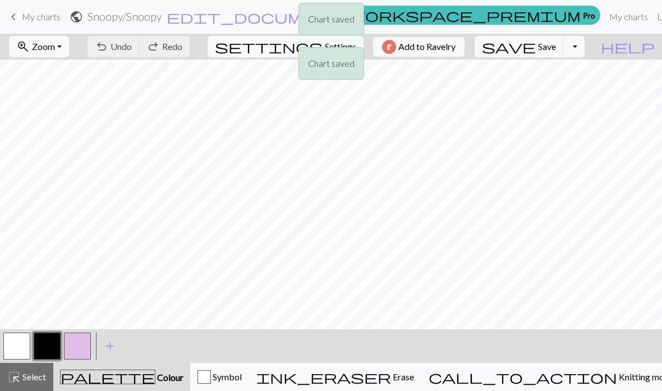
click at [508, 50] on div "Chart saved Chart saved" at bounding box center [331, 44] width 662 height 89
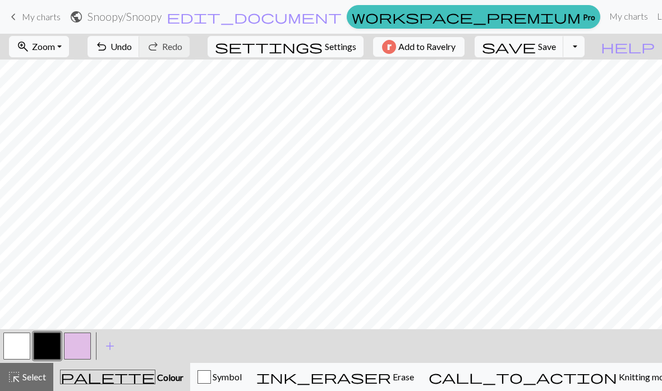
click at [117, 40] on button "undo Undo Undo" at bounding box center [114, 46] width 52 height 21
click at [68, 338] on button "button" at bounding box center [77, 345] width 27 height 27
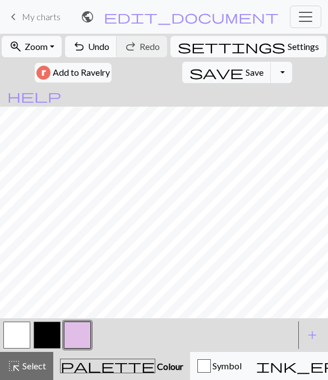
scroll to position [519, 618]
click at [48, 336] on button "button" at bounding box center [47, 334] width 27 height 27
click at [97, 49] on span "Undo" at bounding box center [98, 46] width 21 height 11
click at [52, 45] on button "zoom_in Zoom Zoom" at bounding box center [32, 46] width 60 height 21
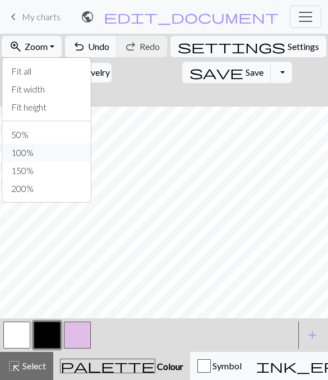
click at [54, 153] on button "100%" at bounding box center [46, 153] width 89 height 18
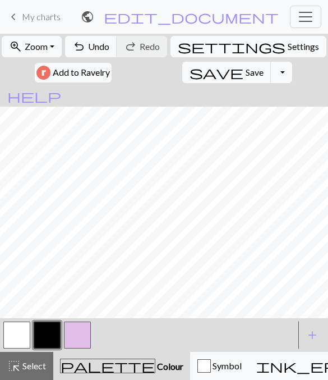
click at [82, 334] on button "button" at bounding box center [77, 334] width 27 height 27
click at [48, 335] on button "button" at bounding box center [47, 334] width 27 height 27
click at [77, 338] on button "button" at bounding box center [77, 334] width 27 height 27
click at [50, 335] on button "button" at bounding box center [47, 334] width 27 height 27
click at [94, 49] on span "Undo" at bounding box center [98, 46] width 21 height 11
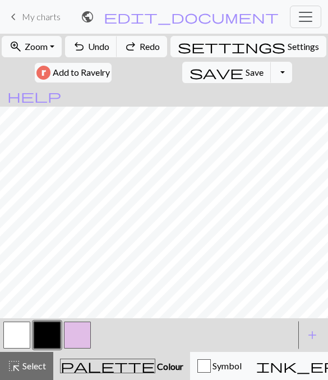
click at [82, 337] on button "button" at bounding box center [77, 334] width 27 height 27
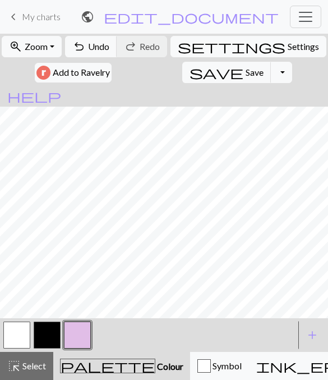
click at [52, 334] on button "button" at bounding box center [47, 334] width 27 height 27
click at [90, 332] on button "button" at bounding box center [77, 334] width 27 height 27
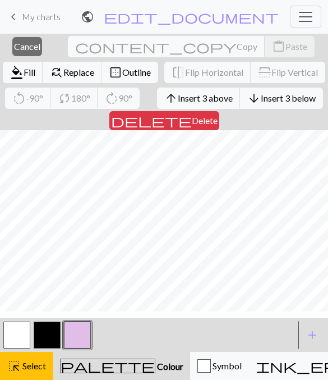
click at [29, 47] on span "Cancel" at bounding box center [27, 46] width 26 height 11
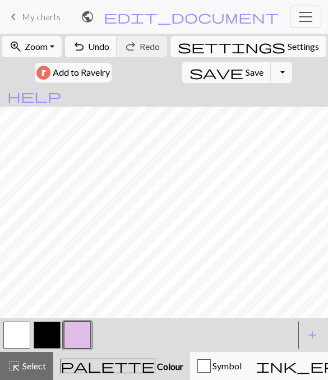
click at [97, 50] on span "Undo" at bounding box center [98, 46] width 21 height 11
click at [49, 337] on button "button" at bounding box center [47, 334] width 27 height 27
click at [86, 333] on button "button" at bounding box center [77, 334] width 27 height 27
click at [49, 338] on button "button" at bounding box center [47, 334] width 27 height 27
click at [79, 336] on button "button" at bounding box center [77, 334] width 27 height 27
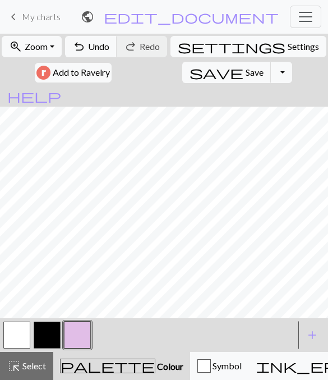
click at [53, 339] on button "button" at bounding box center [47, 334] width 27 height 27
click at [90, 333] on button "button" at bounding box center [77, 334] width 27 height 27
click at [58, 341] on button "button" at bounding box center [47, 334] width 27 height 27
click at [77, 338] on button "button" at bounding box center [77, 334] width 27 height 27
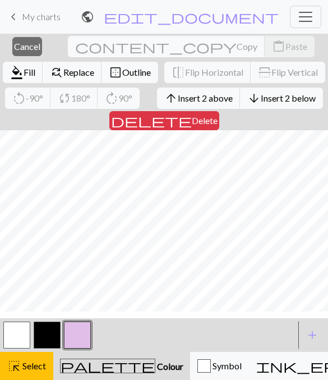
click at [36, 44] on span "Cancel" at bounding box center [27, 46] width 26 height 11
click at [26, 50] on span "Cancel" at bounding box center [27, 46] width 26 height 11
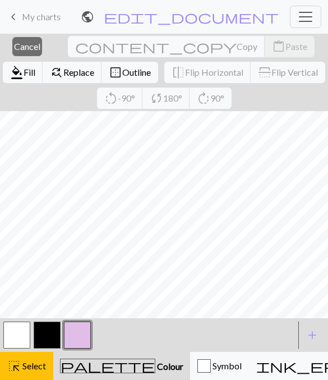
click at [26, 42] on span "Cancel" at bounding box center [27, 46] width 26 height 11
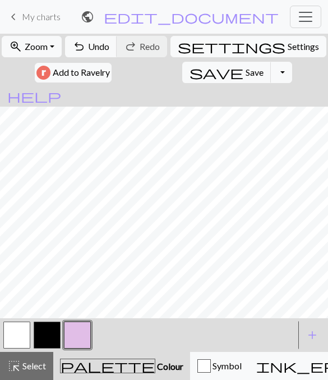
click at [171, 366] on span "Colour" at bounding box center [169, 366] width 28 height 11
click at [89, 330] on button "button" at bounding box center [77, 334] width 27 height 27
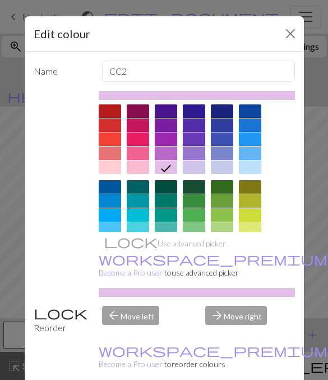
click at [314, 203] on div "Edit colour Name CC2 Use advanced picker workspace_premium Become a Pro user to…" at bounding box center [164, 190] width 328 height 380
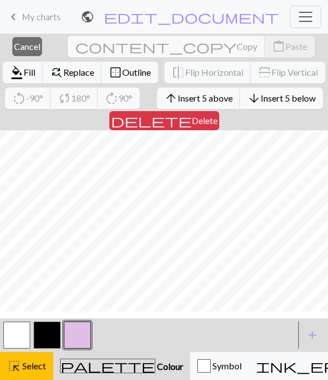
click at [38, 46] on span "Cancel" at bounding box center [27, 46] width 26 height 11
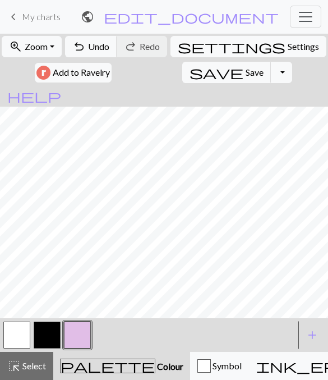
click at [183, 373] on div "palette Colour Colour" at bounding box center [121, 366] width 123 height 15
click at [178, 360] on div "palette Colour Colour" at bounding box center [121, 366] width 123 height 15
click at [98, 45] on span "Undo" at bounding box center [98, 46] width 21 height 11
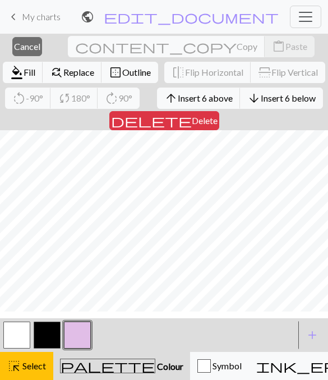
click at [27, 54] on button "close Cancel" at bounding box center [27, 46] width 30 height 19
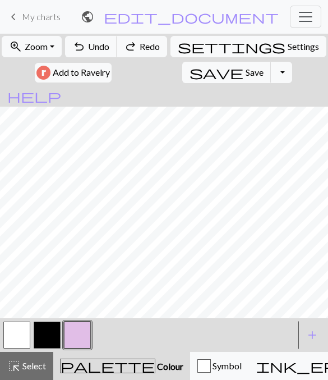
click at [18, 339] on button "button" at bounding box center [16, 334] width 27 height 27
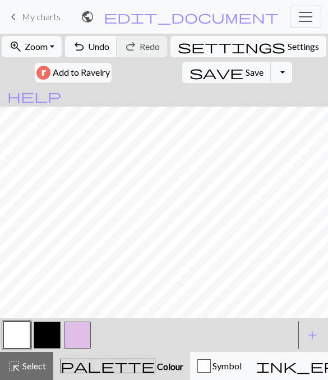
click at [94, 51] on span "Undo" at bounding box center [98, 46] width 21 height 11
click at [94, 50] on span "Undo" at bounding box center [98, 46] width 21 height 11
click at [92, 49] on span "Undo" at bounding box center [98, 46] width 21 height 11
click at [89, 51] on span "Undo" at bounding box center [98, 46] width 21 height 11
click at [88, 49] on span "Undo" at bounding box center [98, 46] width 21 height 11
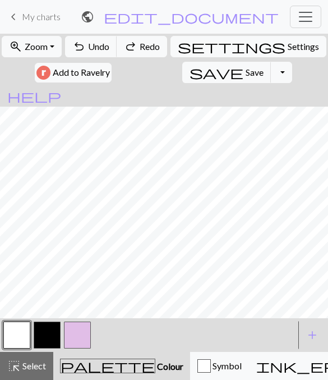
click at [90, 49] on span "Undo" at bounding box center [98, 46] width 21 height 11
click at [78, 330] on button "button" at bounding box center [77, 334] width 27 height 27
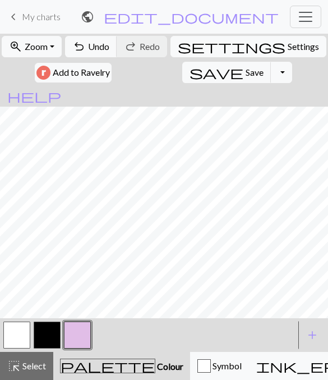
click at [100, 50] on span "Undo" at bounding box center [98, 46] width 21 height 11
click at [95, 47] on span "Undo" at bounding box center [98, 46] width 21 height 11
click at [92, 50] on span "Undo" at bounding box center [98, 46] width 21 height 11
click at [93, 49] on span "Undo" at bounding box center [98, 46] width 21 height 11
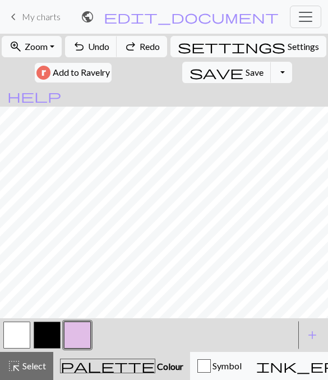
click at [95, 48] on span "Undo" at bounding box center [98, 46] width 21 height 11
click at [97, 48] on span "Undo" at bounding box center [98, 46] width 21 height 11
click at [97, 47] on span "Undo" at bounding box center [98, 46] width 21 height 11
click at [98, 48] on span "Undo" at bounding box center [98, 46] width 21 height 11
click at [91, 50] on span "Undo" at bounding box center [98, 46] width 21 height 11
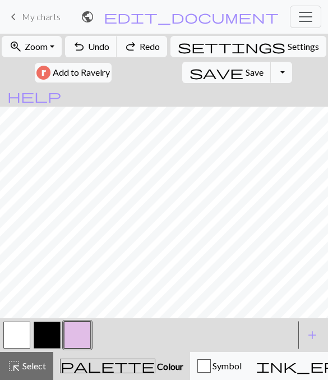
click at [94, 48] on span "Undo" at bounding box center [98, 46] width 21 height 11
click at [95, 48] on span "Undo" at bounding box center [98, 46] width 21 height 11
click at [97, 47] on span "Undo" at bounding box center [98, 46] width 21 height 11
click at [103, 41] on span "Undo" at bounding box center [98, 46] width 21 height 11
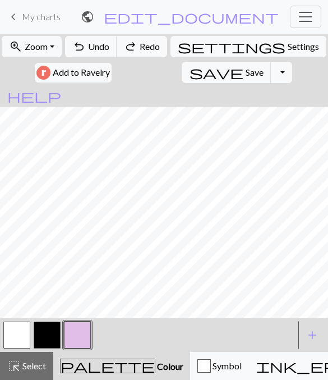
click at [99, 49] on span "Undo" at bounding box center [98, 46] width 21 height 11
click at [99, 48] on span "Undo" at bounding box center [98, 46] width 21 height 11
click at [98, 48] on span "Undo" at bounding box center [98, 46] width 21 height 11
click at [98, 46] on span "Undo" at bounding box center [98, 46] width 21 height 11
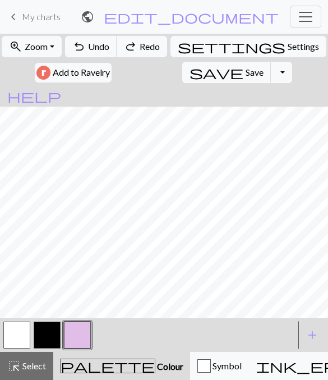
click at [99, 47] on span "Undo" at bounding box center [98, 46] width 21 height 11
click at [102, 46] on span "Undo" at bounding box center [98, 46] width 21 height 11
click at [105, 44] on span "Undo" at bounding box center [98, 46] width 21 height 11
click at [104, 43] on span "Undo" at bounding box center [98, 46] width 21 height 11
click at [106, 42] on span "Undo" at bounding box center [98, 46] width 21 height 11
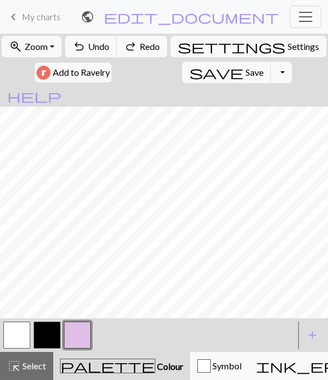
click at [104, 43] on span "Undo" at bounding box center [98, 46] width 21 height 11
click at [105, 43] on span "Undo" at bounding box center [98, 46] width 21 height 11
click at [107, 41] on span "Undo" at bounding box center [98, 46] width 21 height 11
click at [102, 47] on span "Undo" at bounding box center [98, 46] width 21 height 11
click at [100, 47] on span "Undo" at bounding box center [98, 46] width 21 height 11
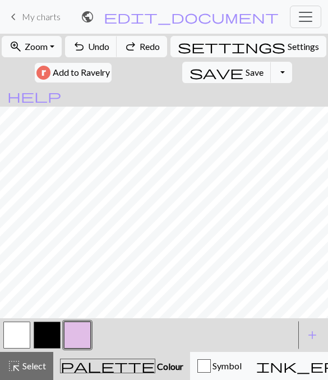
click at [104, 44] on span "Undo" at bounding box center [98, 46] width 21 height 11
click at [106, 46] on span "Undo" at bounding box center [98, 46] width 21 height 11
click at [109, 44] on span "Undo" at bounding box center [98, 46] width 21 height 11
click at [110, 42] on button "undo Undo Undo" at bounding box center [91, 46] width 52 height 21
click at [109, 43] on button "undo Undo Undo" at bounding box center [91, 46] width 52 height 21
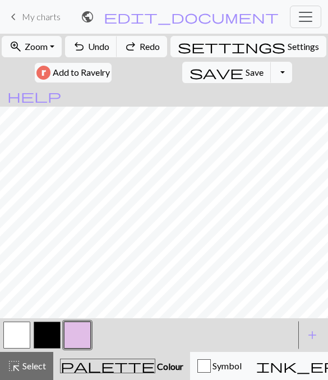
click at [109, 43] on span "Undo" at bounding box center [98, 46] width 21 height 11
click at [108, 44] on span "Undo" at bounding box center [98, 46] width 21 height 11
click at [107, 44] on span "Undo" at bounding box center [98, 46] width 21 height 11
click at [105, 47] on span "Undo" at bounding box center [98, 46] width 21 height 11
click at [101, 49] on span "Undo" at bounding box center [98, 46] width 21 height 11
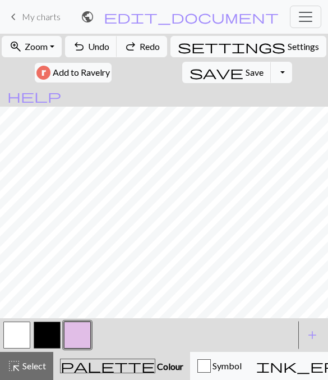
click at [100, 49] on span "Undo" at bounding box center [98, 46] width 21 height 11
click at [103, 47] on span "Undo" at bounding box center [98, 46] width 21 height 11
click at [101, 47] on div "undo Undo Undo redo Redo Redo" at bounding box center [116, 47] width 104 height 26
click at [100, 48] on div "undo Undo Undo redo Redo Redo" at bounding box center [116, 47] width 104 height 26
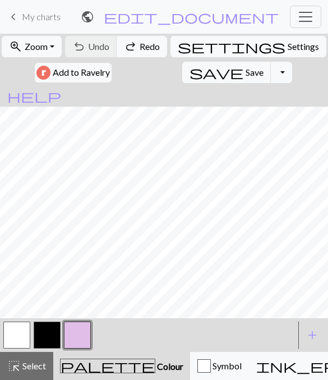
click at [99, 48] on div "undo Undo Undo redo Redo Redo" at bounding box center [116, 47] width 104 height 26
click at [102, 43] on div "undo Undo Undo redo Redo Redo" at bounding box center [116, 47] width 104 height 26
click at [102, 44] on div "undo Undo Undo redo Redo Redo" at bounding box center [116, 47] width 104 height 26
click at [98, 48] on div "undo Undo Undo redo Redo Redo" at bounding box center [116, 47] width 104 height 26
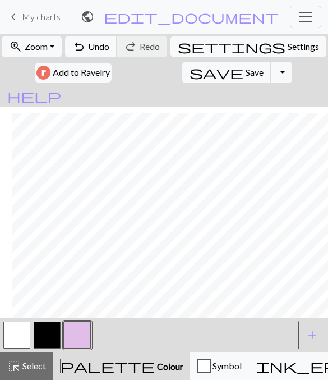
scroll to position [288, 316]
click at [48, 338] on button "button" at bounding box center [47, 334] width 27 height 27
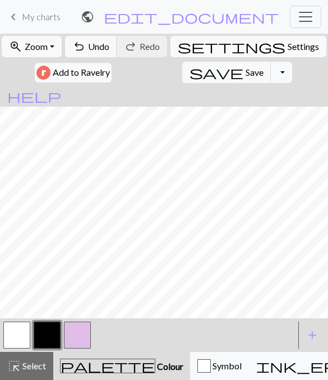
click at [79, 333] on button "button" at bounding box center [77, 334] width 27 height 27
click at [50, 337] on button "button" at bounding box center [47, 334] width 27 height 27
click at [77, 336] on button "button" at bounding box center [77, 334] width 27 height 27
click at [45, 343] on button "button" at bounding box center [47, 334] width 27 height 27
click at [108, 333] on div at bounding box center [148, 335] width 293 height 30
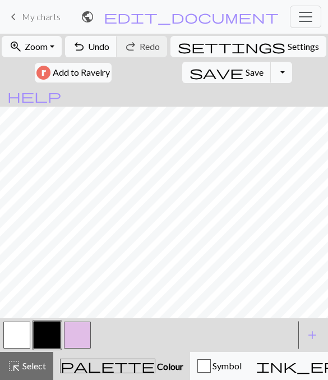
click at [310, 338] on span "add" at bounding box center [312, 335] width 13 height 16
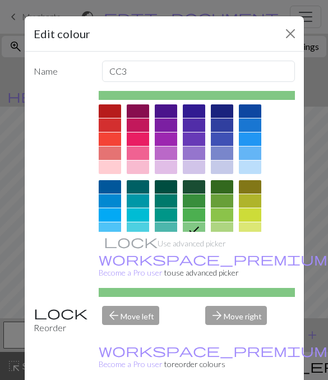
click at [111, 113] on div at bounding box center [110, 110] width 22 height 13
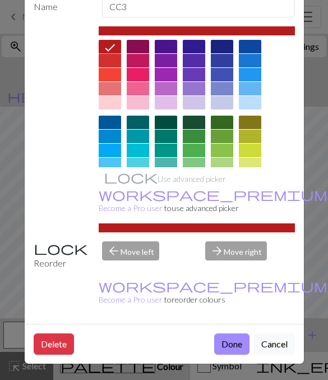
scroll to position [120, 0]
click at [236, 342] on button "Done" at bounding box center [231, 343] width 35 height 21
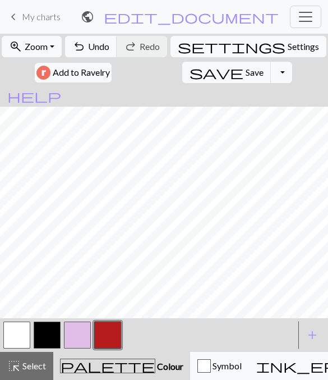
click at [53, 336] on button "button" at bounding box center [47, 334] width 27 height 27
click at [82, 326] on button "button" at bounding box center [77, 334] width 27 height 27
click at [52, 337] on button "button" at bounding box center [47, 334] width 27 height 27
click at [46, 333] on button "button" at bounding box center [47, 334] width 27 height 27
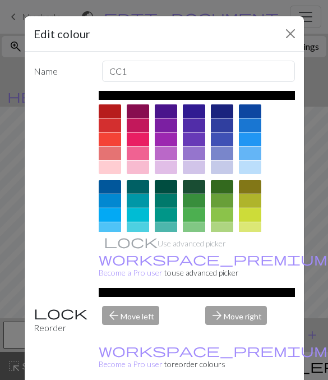
click at [49, 297] on div "Use advanced picker workspace_premium Become a Pro user to use advanced picker" at bounding box center [164, 194] width 261 height 206
click at [286, 33] on button "Close" at bounding box center [291, 34] width 18 height 18
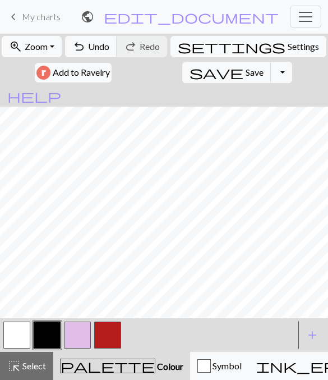
click at [17, 333] on button "button" at bounding box center [16, 334] width 27 height 27
click at [77, 334] on button "button" at bounding box center [77, 334] width 27 height 27
click at [22, 333] on button "button" at bounding box center [16, 334] width 27 height 27
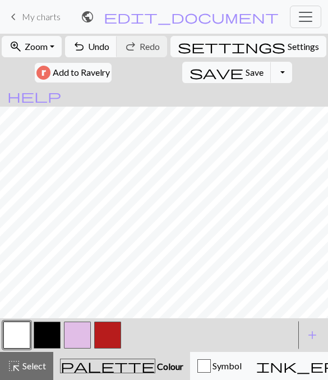
click at [306, 337] on span "add" at bounding box center [312, 335] width 13 height 16
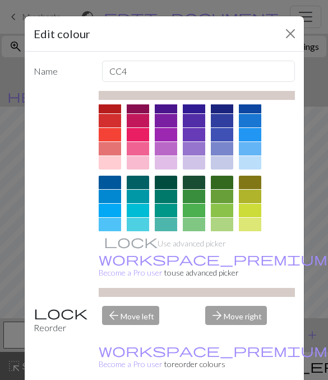
scroll to position [4, 0]
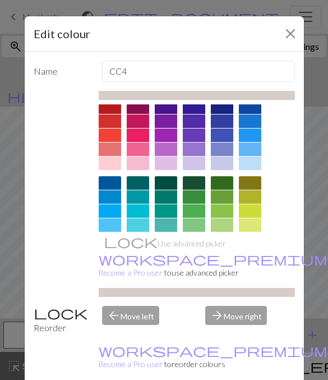
click at [112, 273] on div at bounding box center [110, 272] width 22 height 13
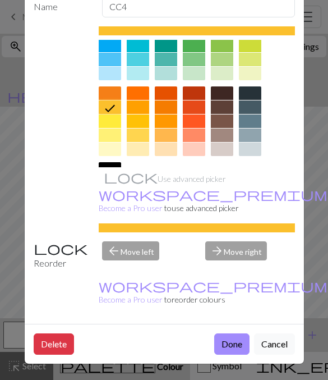
scroll to position [103, 0]
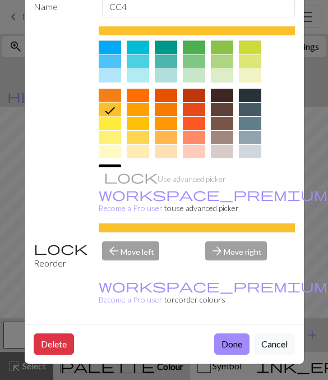
click at [142, 131] on div at bounding box center [138, 137] width 22 height 13
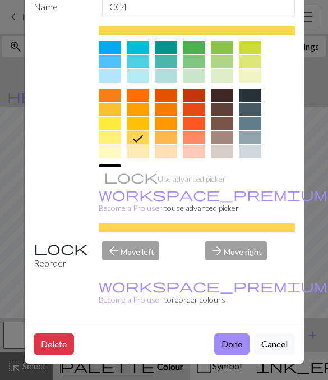
click at [228, 342] on button "Done" at bounding box center [231, 343] width 35 height 21
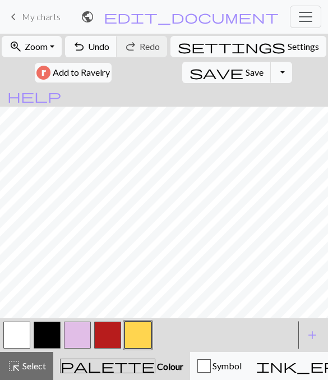
click at [11, 338] on button "button" at bounding box center [16, 334] width 27 height 27
click at [59, 339] on button "button" at bounding box center [47, 334] width 27 height 27
click at [79, 325] on button "button" at bounding box center [77, 334] width 27 height 27
click at [55, 338] on button "button" at bounding box center [47, 334] width 27 height 27
click at [85, 45] on span "undo" at bounding box center [78, 47] width 13 height 16
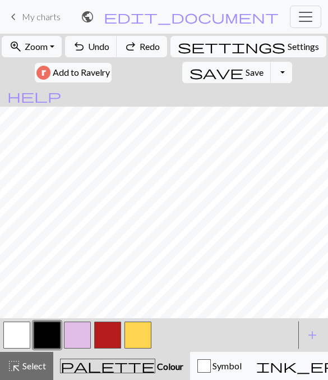
click at [85, 41] on span "undo" at bounding box center [78, 47] width 13 height 16
click at [87, 51] on button "undo Undo Undo" at bounding box center [91, 46] width 52 height 21
click at [95, 54] on button "undo Undo Undo" at bounding box center [91, 46] width 52 height 21
click at [99, 56] on button "undo Undo Undo" at bounding box center [91, 46] width 52 height 21
click at [86, 45] on button "undo Undo Undo" at bounding box center [91, 46] width 52 height 21
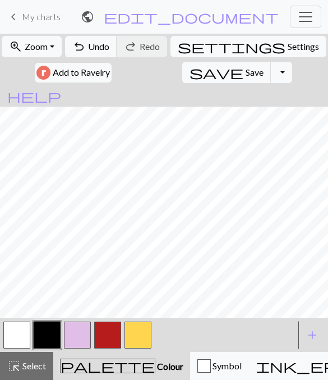
click at [84, 48] on span "undo" at bounding box center [78, 47] width 13 height 16
click at [150, 327] on button "button" at bounding box center [138, 334] width 27 height 27
click at [37, 334] on button "button" at bounding box center [47, 334] width 27 height 27
click at [81, 339] on button "button" at bounding box center [77, 334] width 27 height 27
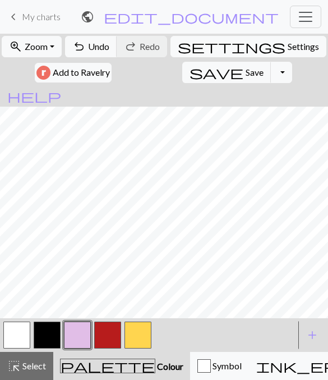
click at [38, 45] on span "Zoom" at bounding box center [36, 46] width 23 height 11
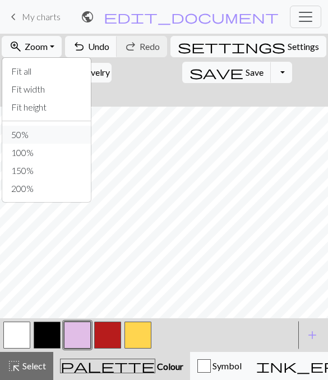
click at [50, 135] on button "50%" at bounding box center [46, 135] width 89 height 18
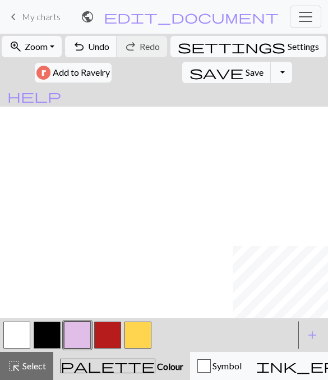
scroll to position [52, 8]
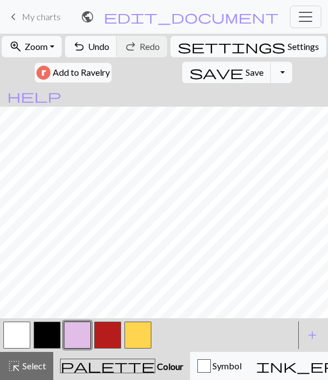
click at [90, 331] on button "button" at bounding box center [77, 334] width 27 height 27
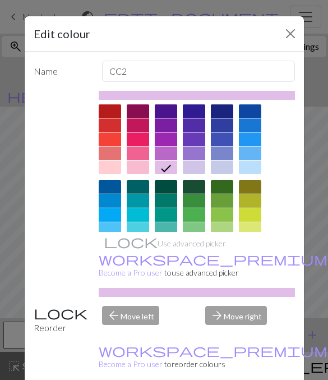
click at [319, 150] on div "Edit colour Name CC2 Use advanced picker workspace_premium Become a Pro user to…" at bounding box center [164, 190] width 328 height 380
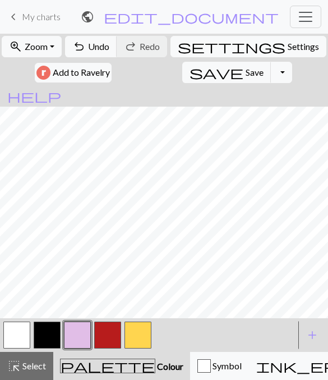
click at [55, 336] on button "button" at bounding box center [47, 334] width 27 height 27
click at [140, 332] on button "button" at bounding box center [138, 334] width 27 height 27
click at [85, 325] on button "button" at bounding box center [77, 334] width 27 height 27
click at [130, 332] on button "button" at bounding box center [138, 334] width 27 height 27
click at [43, 330] on button "button" at bounding box center [47, 334] width 27 height 27
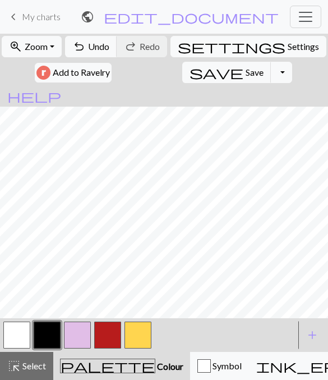
click at [139, 334] on button "button" at bounding box center [138, 334] width 27 height 27
click at [72, 332] on button "button" at bounding box center [77, 334] width 27 height 27
click at [53, 330] on button "button" at bounding box center [47, 334] width 27 height 27
click at [131, 325] on button "button" at bounding box center [138, 334] width 27 height 27
click at [82, 330] on button "button" at bounding box center [77, 334] width 27 height 27
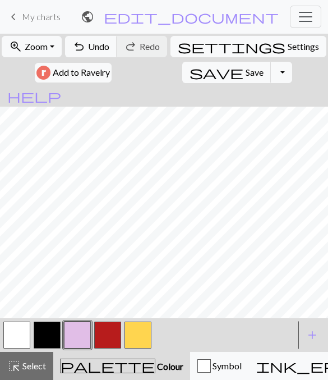
click at [51, 334] on button "button" at bounding box center [47, 334] width 27 height 27
click at [131, 327] on button "button" at bounding box center [138, 334] width 27 height 27
click at [50, 331] on button "button" at bounding box center [47, 334] width 27 height 27
click at [137, 334] on button "button" at bounding box center [138, 334] width 27 height 27
click at [55, 332] on button "button" at bounding box center [47, 334] width 27 height 27
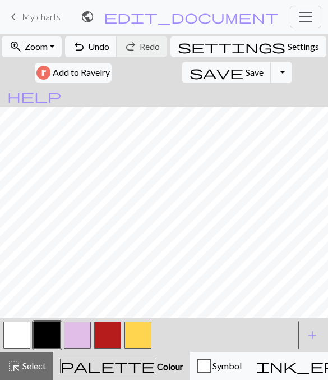
click at [86, 48] on button "undo Undo Undo" at bounding box center [91, 46] width 52 height 21
click at [91, 48] on span "Undo" at bounding box center [98, 46] width 21 height 11
click at [89, 49] on span "Undo" at bounding box center [98, 46] width 21 height 11
click at [88, 49] on span "Undo" at bounding box center [98, 46] width 21 height 11
click at [86, 48] on button "undo Undo Undo" at bounding box center [91, 46] width 52 height 21
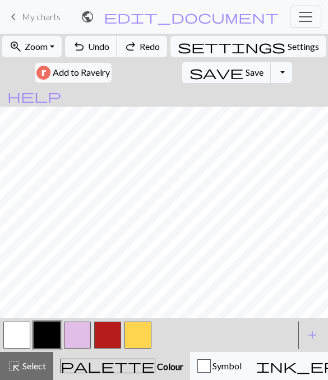
click at [88, 46] on span "Undo" at bounding box center [98, 46] width 21 height 11
click at [87, 47] on button "undo Undo Undo" at bounding box center [91, 46] width 52 height 21
click at [88, 44] on span "Undo" at bounding box center [98, 46] width 21 height 11
click at [90, 44] on span "Undo" at bounding box center [98, 46] width 21 height 11
click at [91, 44] on span "Undo" at bounding box center [98, 46] width 21 height 11
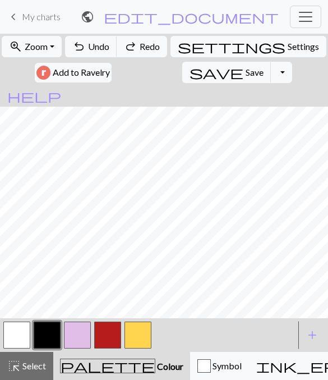
click at [94, 46] on span "Undo" at bounding box center [98, 46] width 21 height 11
click at [95, 46] on span "Undo" at bounding box center [98, 46] width 21 height 11
click at [95, 45] on span "Undo" at bounding box center [98, 46] width 21 height 11
click at [95, 44] on span "Undo" at bounding box center [98, 46] width 21 height 11
click at [93, 44] on span "Undo" at bounding box center [98, 46] width 21 height 11
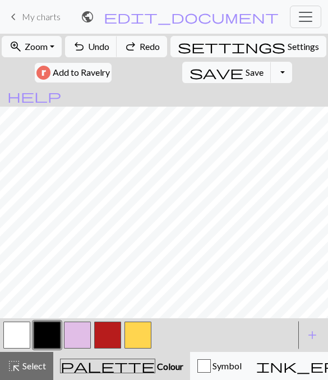
click at [99, 42] on span "Undo" at bounding box center [98, 46] width 21 height 11
click at [98, 41] on span "Undo" at bounding box center [98, 46] width 21 height 11
click at [99, 38] on button "undo Undo Undo" at bounding box center [91, 46] width 52 height 21
click at [91, 40] on button "undo Undo Undo" at bounding box center [91, 46] width 52 height 21
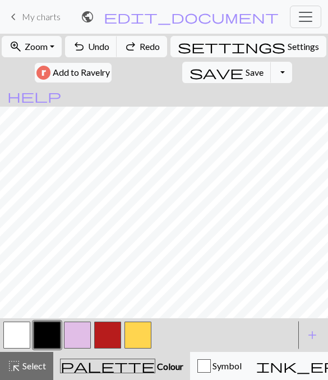
click at [91, 40] on button "undo Undo Undo" at bounding box center [91, 46] width 52 height 21
click at [95, 39] on button "undo Undo Undo" at bounding box center [91, 46] width 52 height 21
click at [94, 39] on button "undo Undo Undo" at bounding box center [91, 46] width 52 height 21
click at [94, 40] on button "undo Undo Undo" at bounding box center [91, 46] width 52 height 21
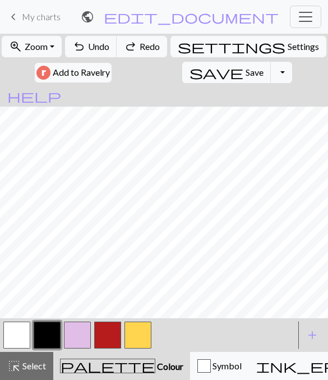
click at [96, 39] on button "undo Undo Undo" at bounding box center [91, 46] width 52 height 21
click at [95, 39] on button "undo Undo Undo" at bounding box center [91, 46] width 52 height 21
click at [99, 38] on button "undo Undo Undo" at bounding box center [91, 46] width 52 height 21
click at [94, 40] on button "undo Undo Undo" at bounding box center [91, 46] width 52 height 21
click at [138, 333] on button "button" at bounding box center [138, 334] width 27 height 27
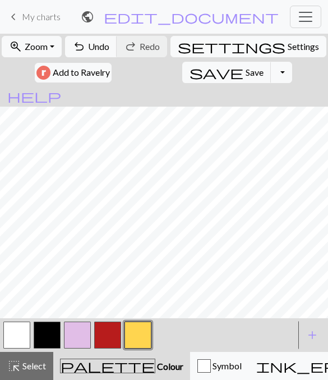
click at [59, 325] on button "button" at bounding box center [47, 334] width 27 height 27
click at [77, 332] on button "button" at bounding box center [77, 334] width 27 height 27
click at [130, 328] on button "button" at bounding box center [138, 334] width 27 height 27
click at [48, 342] on button "button" at bounding box center [47, 334] width 27 height 27
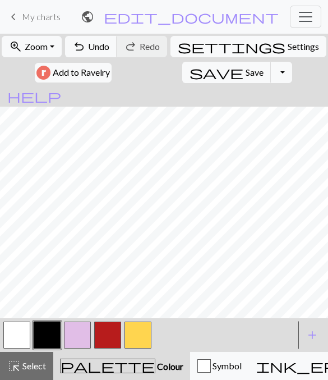
click at [72, 340] on button "button" at bounding box center [77, 334] width 27 height 27
click at [291, 70] on button "Toggle Dropdown" at bounding box center [281, 72] width 21 height 21
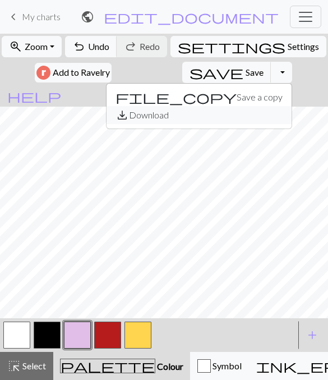
click at [155, 118] on button "save_alt Download" at bounding box center [199, 115] width 185 height 18
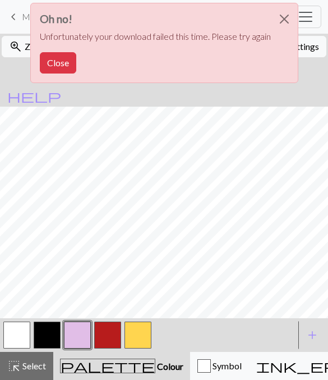
click at [50, 55] on button "Close" at bounding box center [58, 62] width 36 height 21
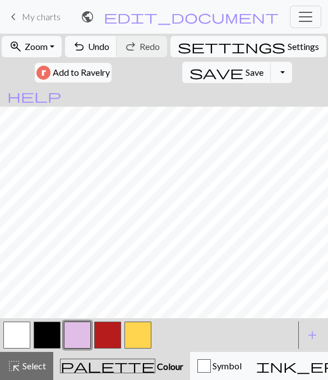
click at [284, 68] on button "Toggle Dropdown" at bounding box center [281, 72] width 21 height 21
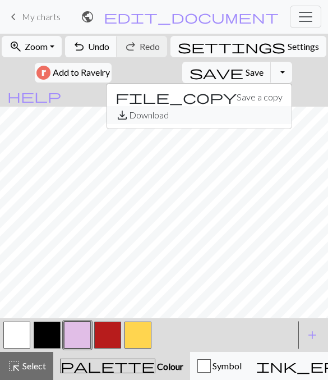
click at [144, 120] on button "save_alt Download" at bounding box center [199, 115] width 185 height 18
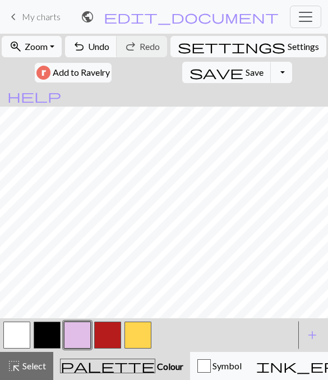
click at [213, 73] on span "save" at bounding box center [217, 73] width 54 height 16
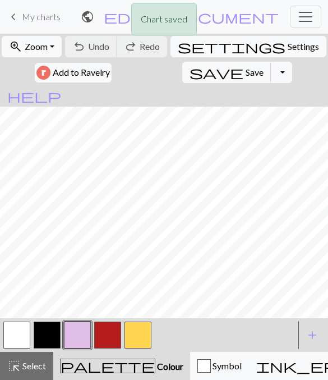
click at [221, 66] on span "save" at bounding box center [217, 73] width 54 height 16
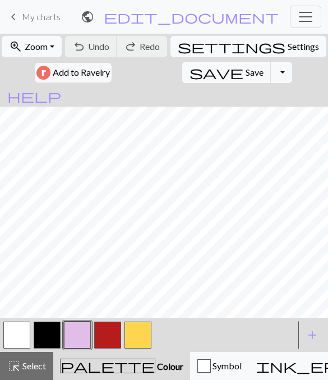
click at [71, 71] on span "Add to Ravelry" at bounding box center [81, 73] width 57 height 14
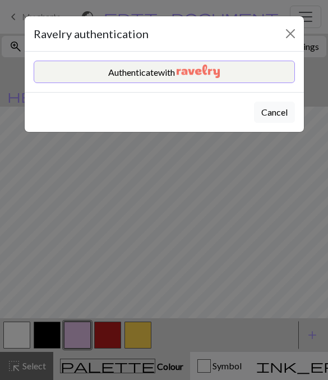
click at [165, 66] on button "Authenticate with" at bounding box center [164, 72] width 261 height 22
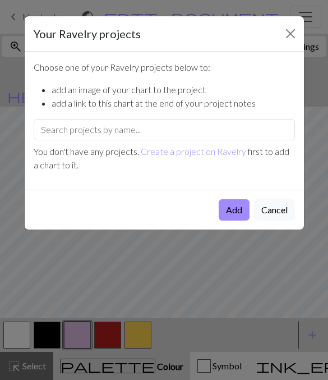
click at [210, 154] on link "Create a project on Ravelry" at bounding box center [193, 151] width 105 height 11
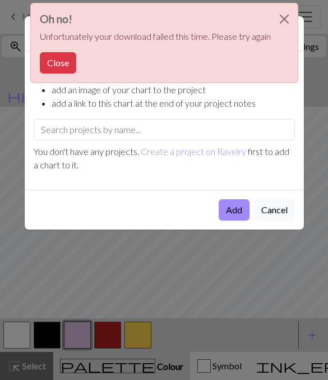
click at [284, 18] on button "Close" at bounding box center [284, 18] width 27 height 31
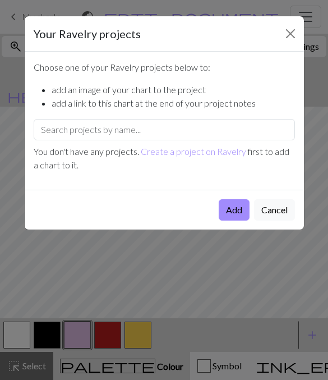
click at [288, 42] on button "Close" at bounding box center [291, 34] width 18 height 18
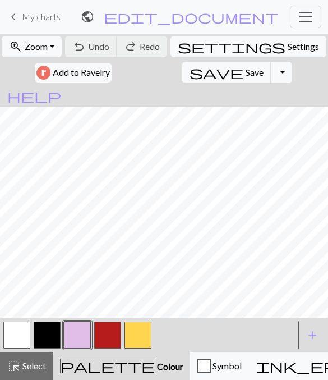
click at [80, 71] on span "Add to Ravelry" at bounding box center [81, 73] width 57 height 14
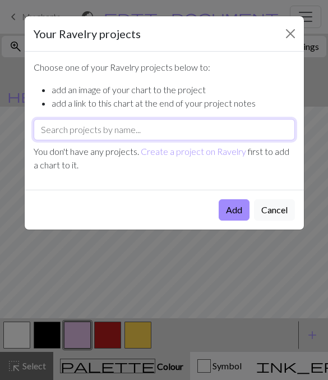
click at [157, 126] on input "text" at bounding box center [164, 129] width 261 height 21
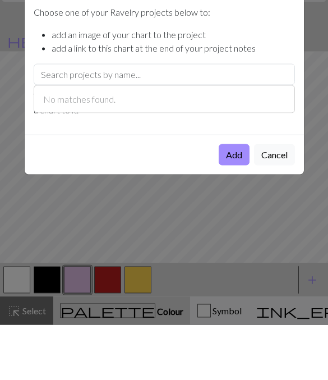
click at [272, 83] on li "add an image of your chart to the project" at bounding box center [174, 89] width 244 height 13
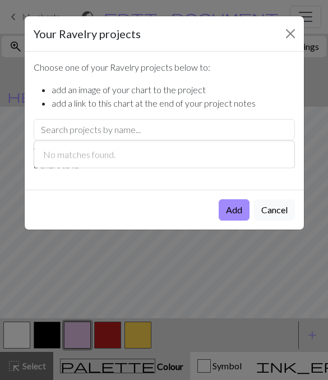
click at [292, 37] on button "Close" at bounding box center [291, 34] width 18 height 18
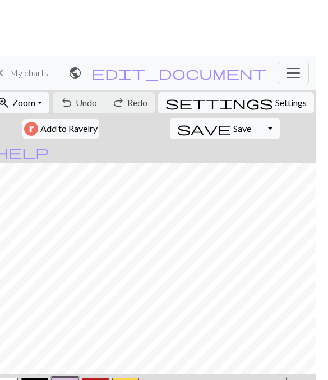
scroll to position [0, 12]
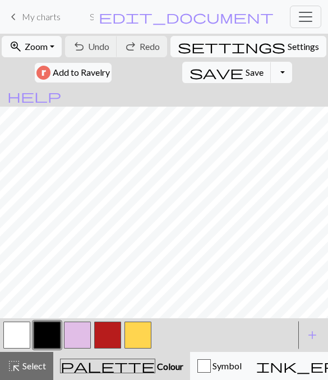
scroll to position [0, 12]
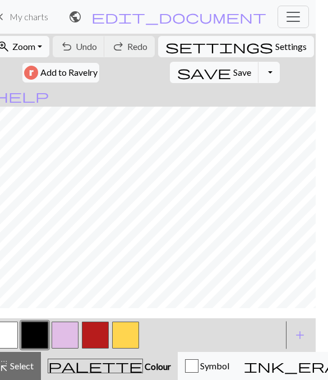
scroll to position [103, 86]
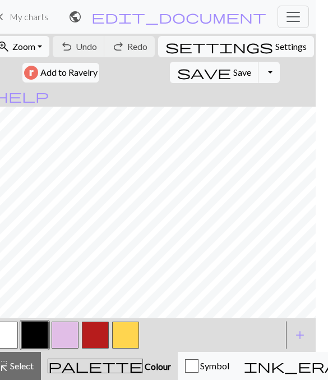
click at [90, 69] on span "Add to Ravelry" at bounding box center [68, 73] width 57 height 14
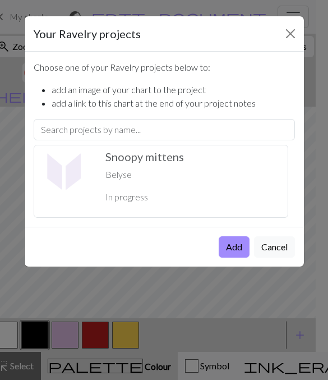
click at [157, 172] on p "Belyse" at bounding box center [191, 174] width 173 height 13
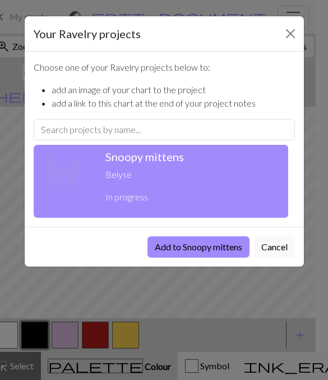
click at [224, 246] on button "Add to Snoopy mittens" at bounding box center [199, 246] width 102 height 21
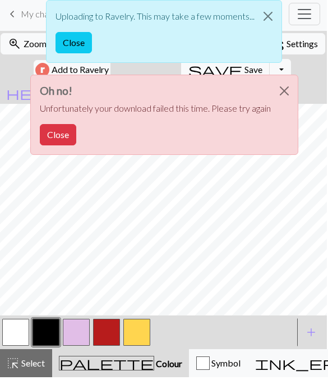
scroll to position [0, 0]
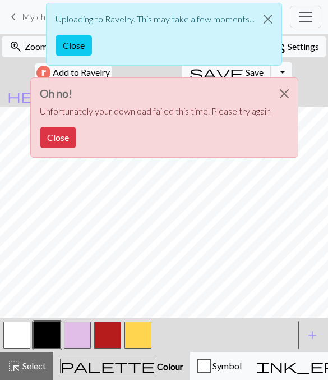
click at [68, 134] on button "Close" at bounding box center [58, 137] width 36 height 21
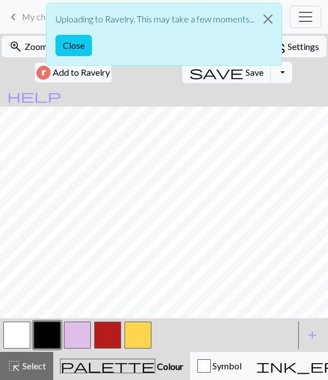
click at [72, 334] on button "button" at bounding box center [77, 334] width 27 height 27
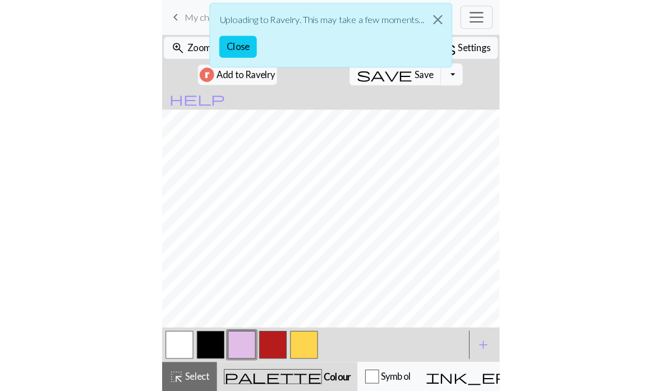
scroll to position [46, 0]
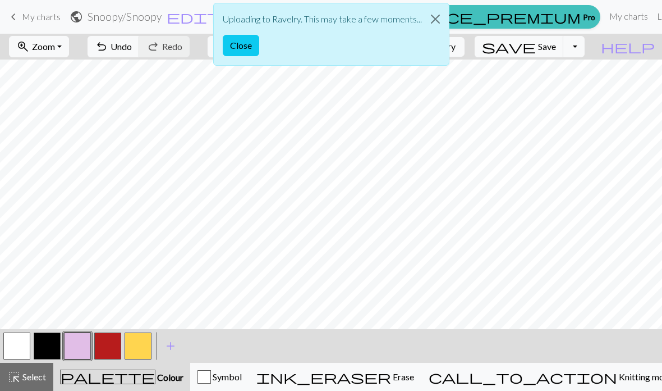
click at [328, 21] on button "Close" at bounding box center [435, 18] width 27 height 31
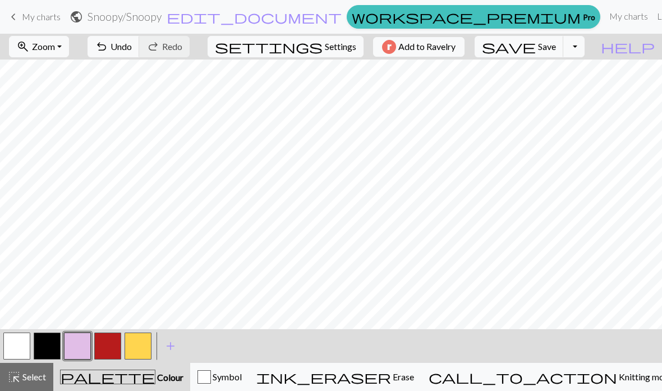
click at [328, 51] on span "Add to Ravelry" at bounding box center [426, 47] width 57 height 14
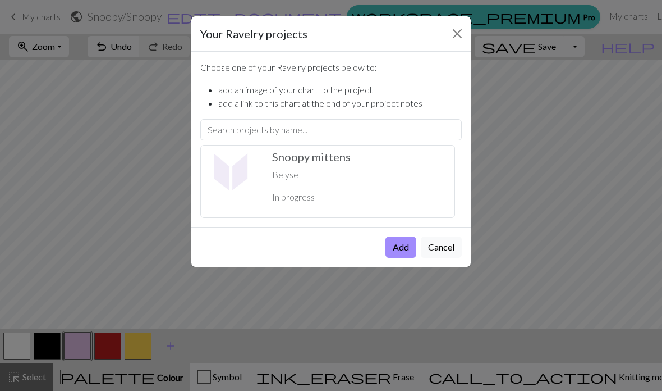
click at [328, 176] on p "Belyse" at bounding box center [358, 174] width 173 height 13
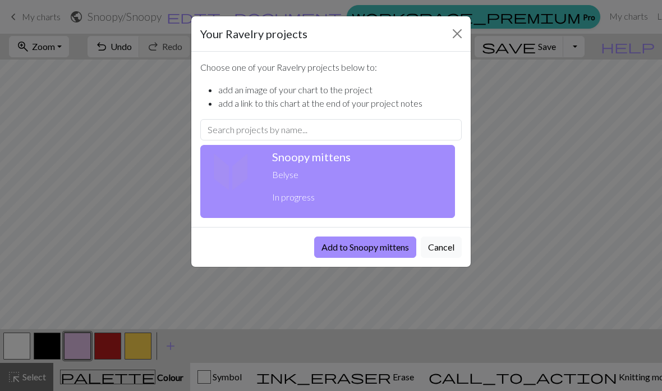
click at [328, 244] on button "Add to Snoopy mittens" at bounding box center [365, 246] width 102 height 21
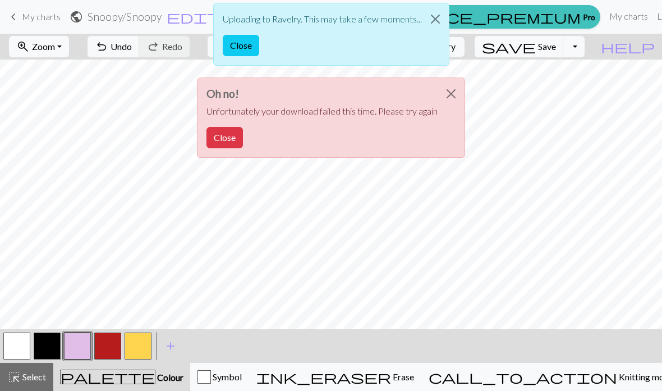
click at [220, 127] on button "Close" at bounding box center [224, 137] width 36 height 21
